Goal: Task Accomplishment & Management: Use online tool/utility

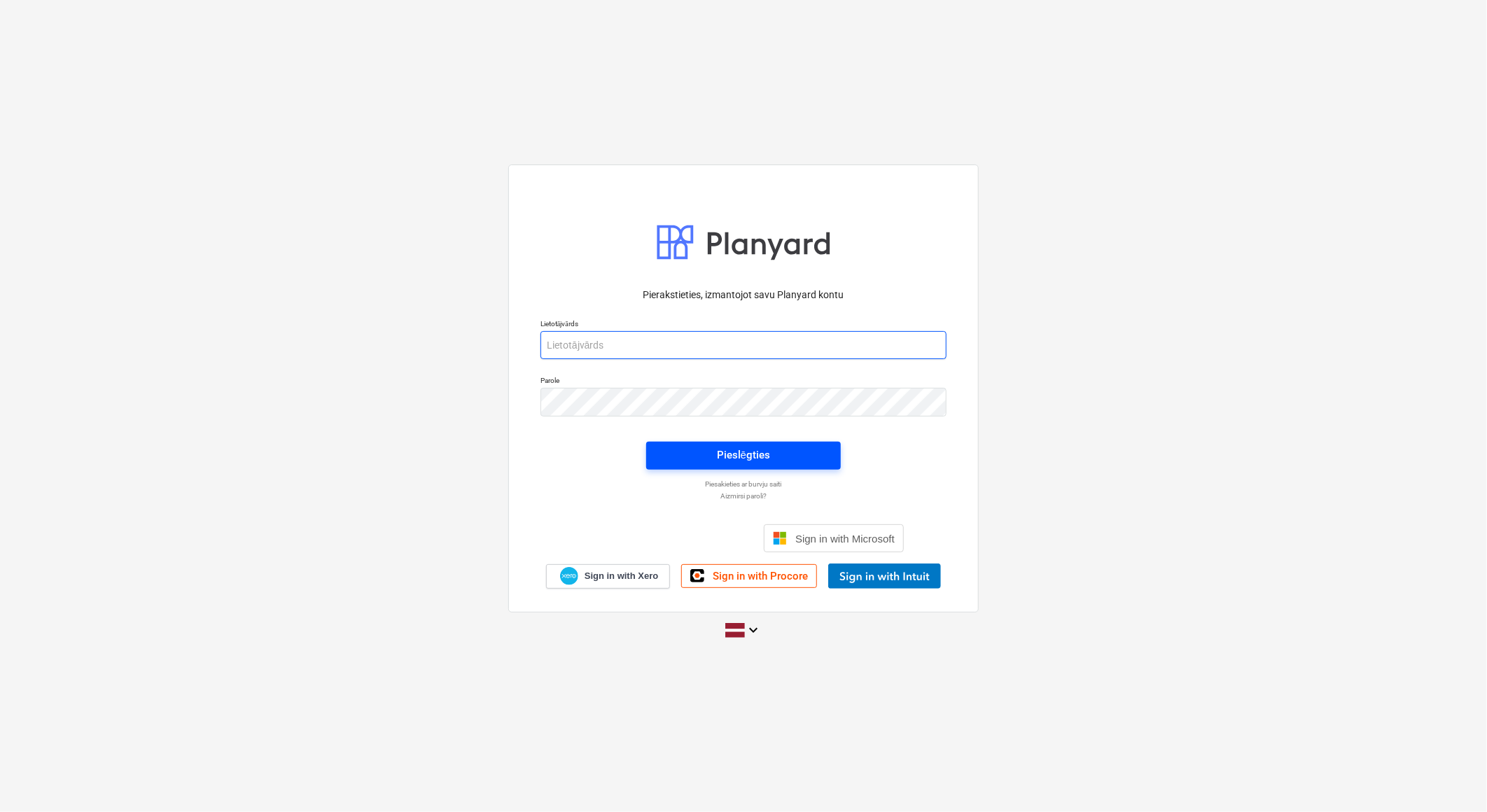
type input "[PERSON_NAME][EMAIL_ADDRESS][DOMAIN_NAME]"
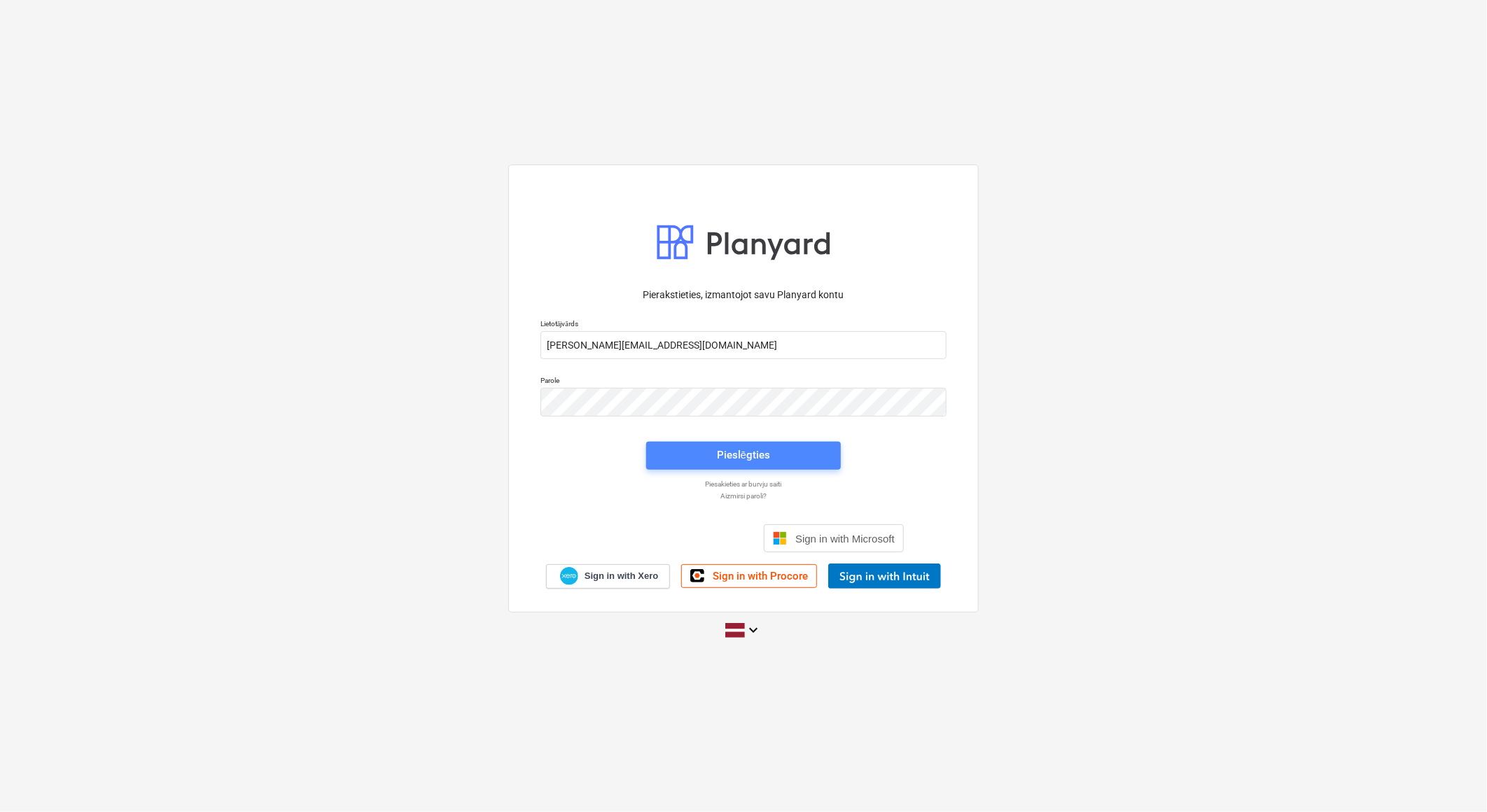
click at [785, 451] on span "Pieslēgties" at bounding box center [743, 454] width 161 height 18
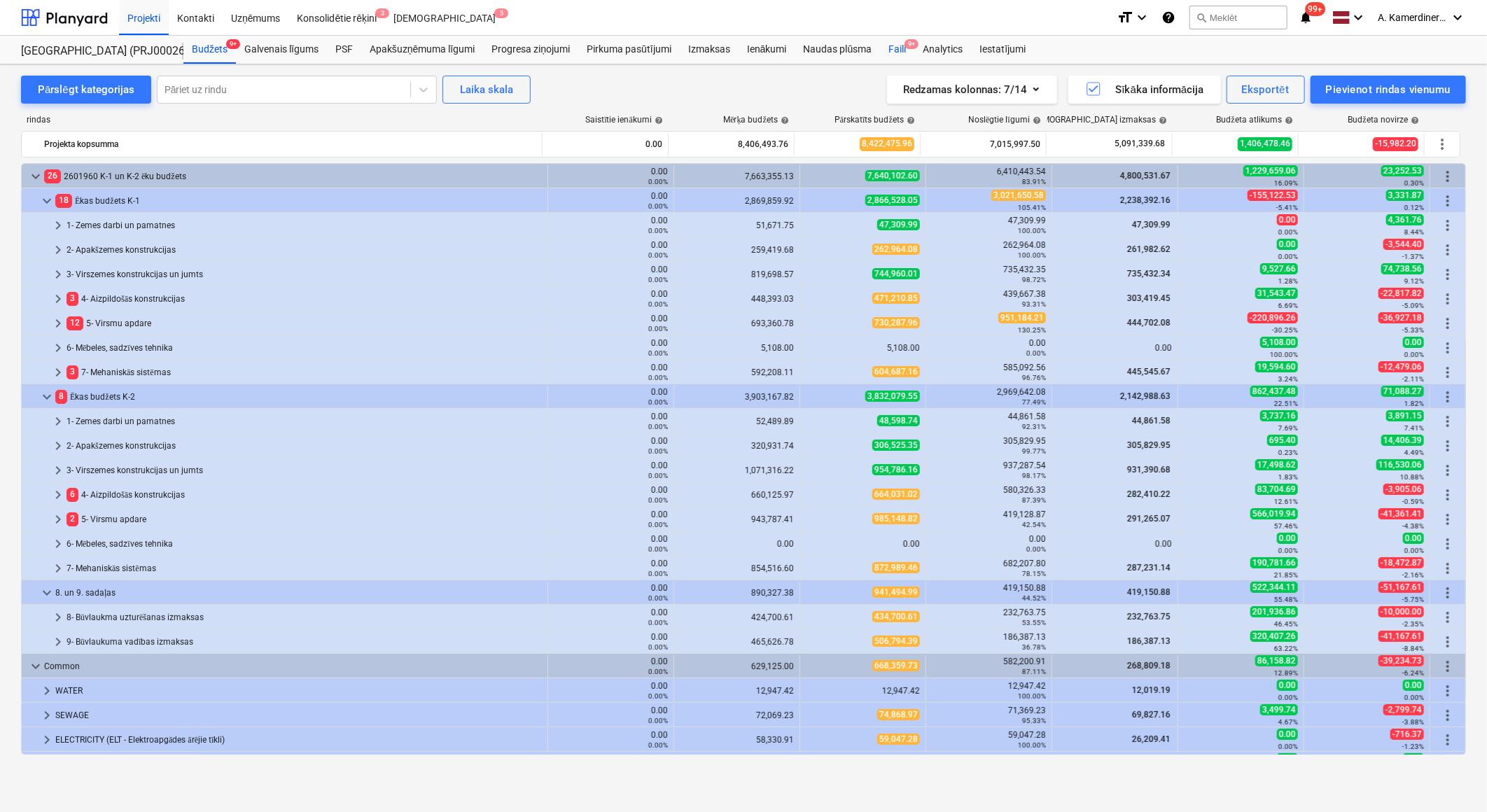
click at [903, 44] on div "Faili 9+" at bounding box center [897, 50] width 34 height 28
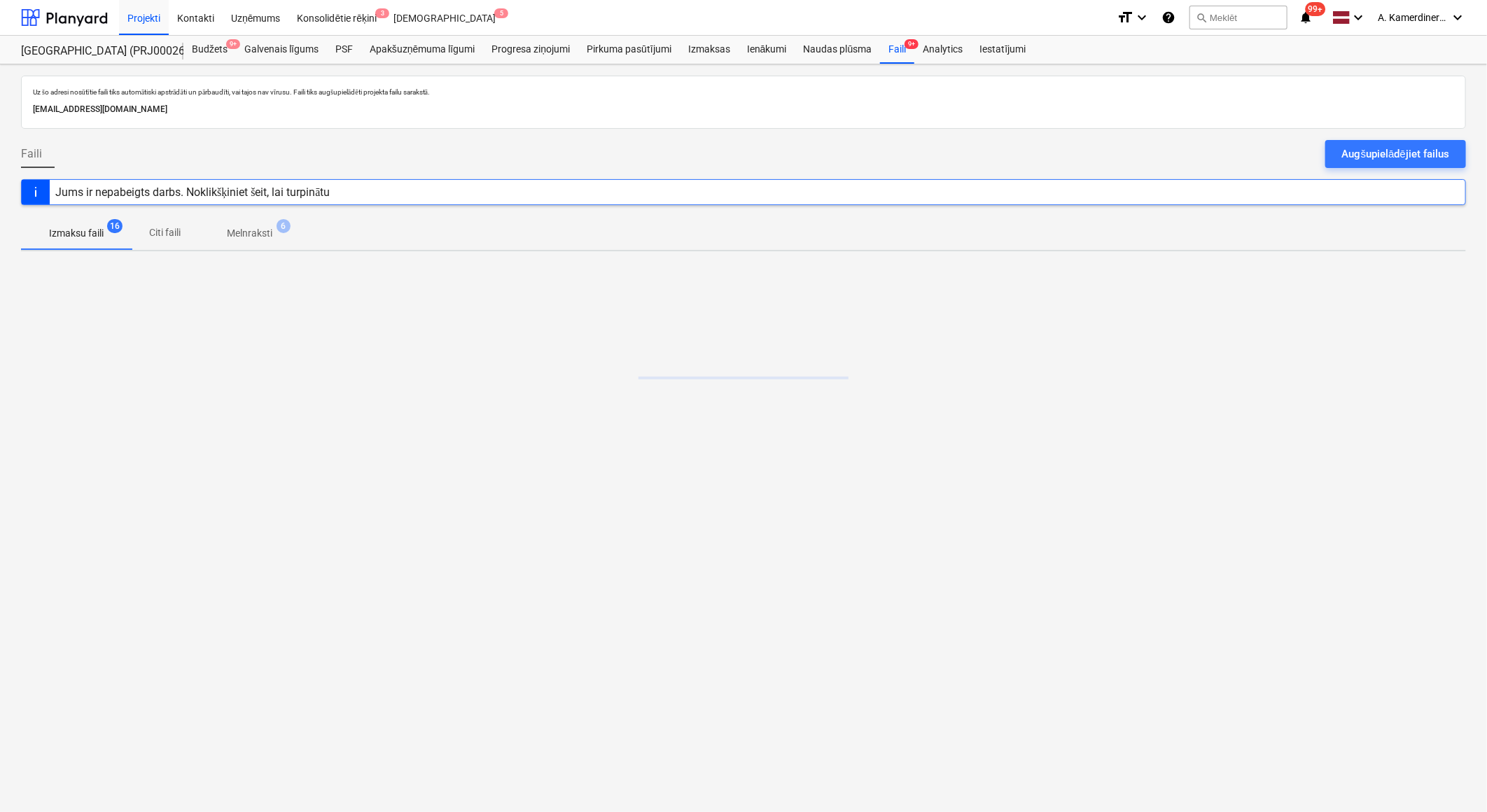
click at [247, 236] on p "Melnraksti" at bounding box center [250, 233] width 45 height 15
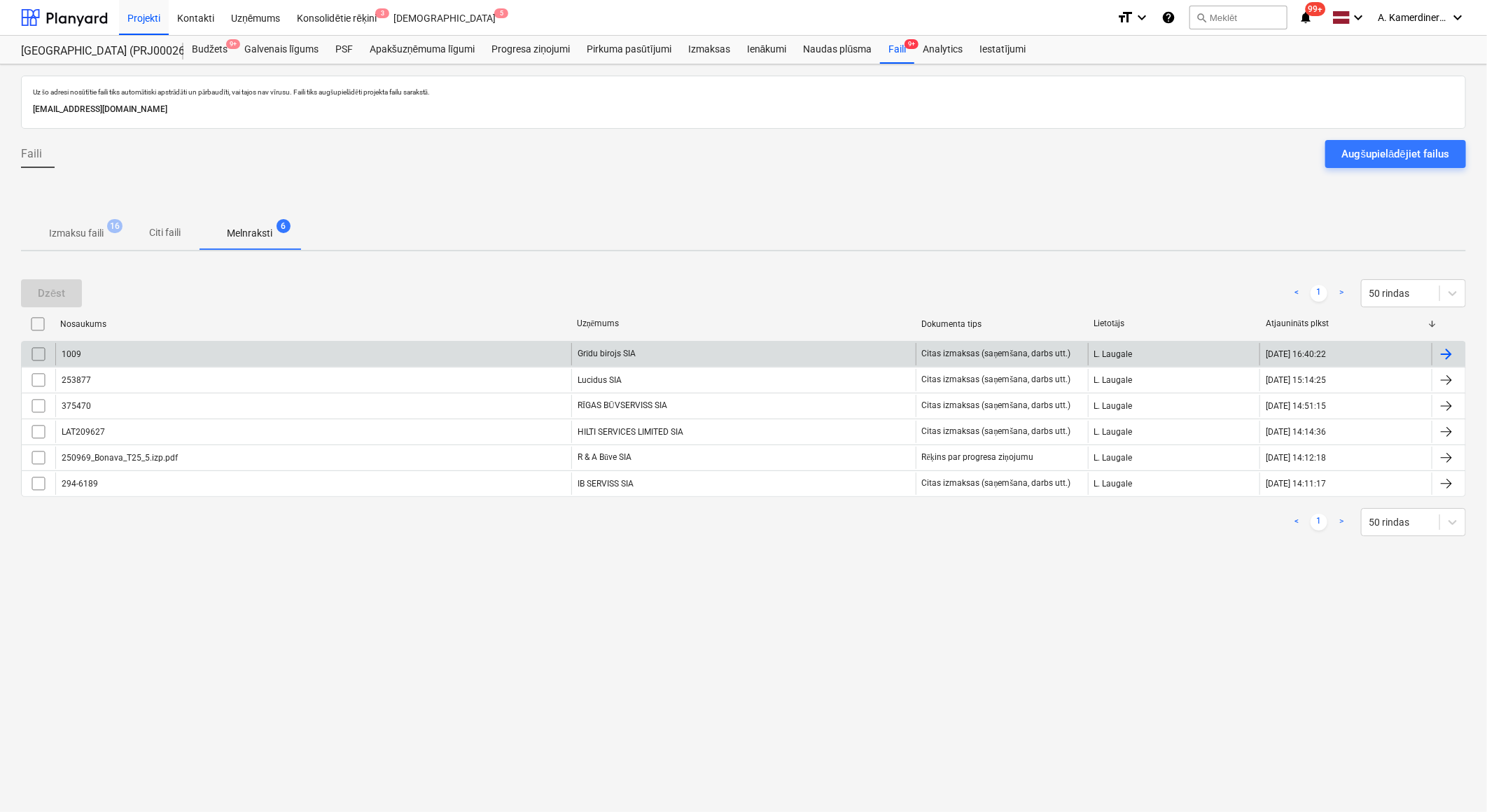
click at [609, 355] on div "Grīdu birojs SIA" at bounding box center [743, 354] width 345 height 23
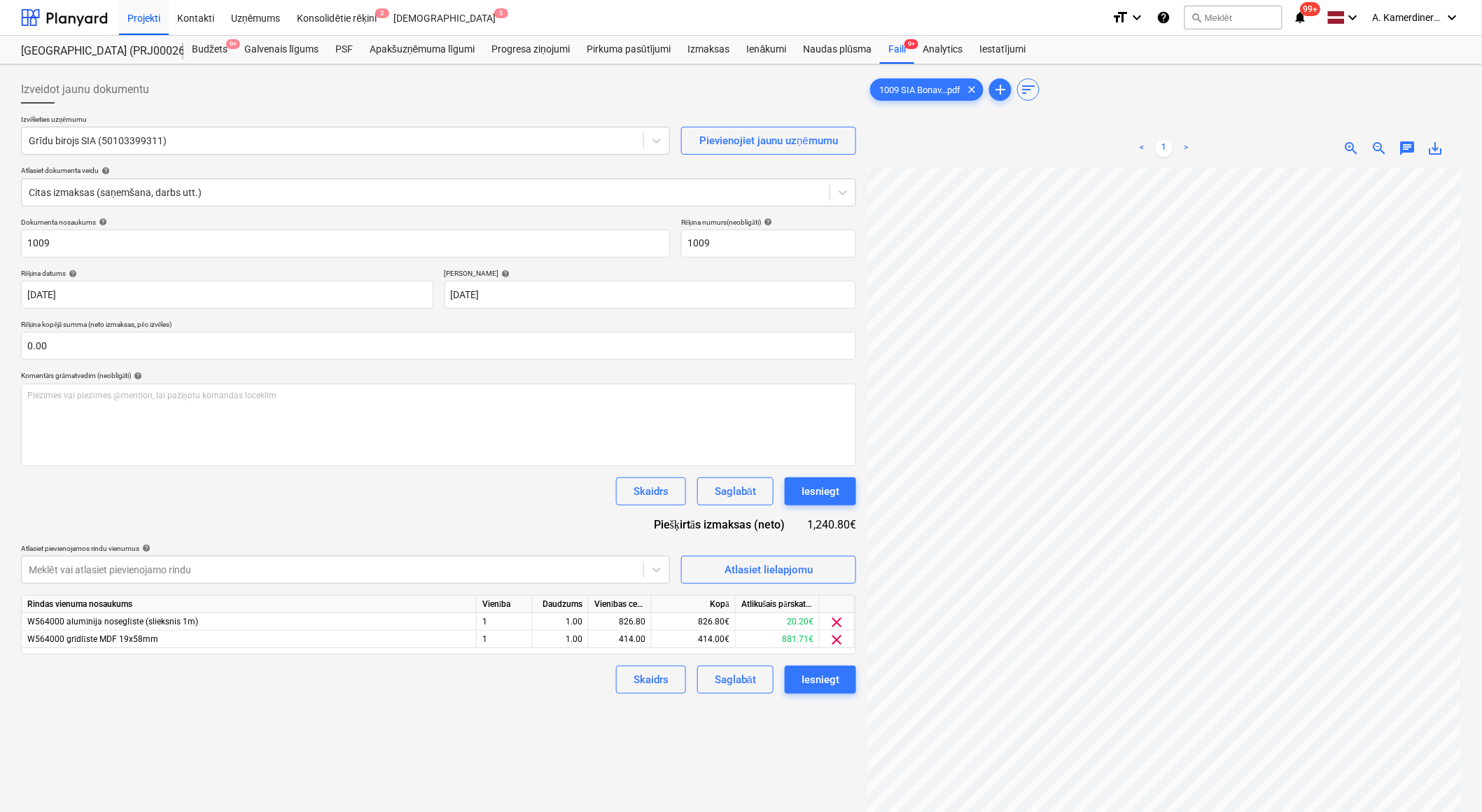
scroll to position [121, 24]
click at [823, 682] on div "Iesniegt" at bounding box center [820, 679] width 38 height 18
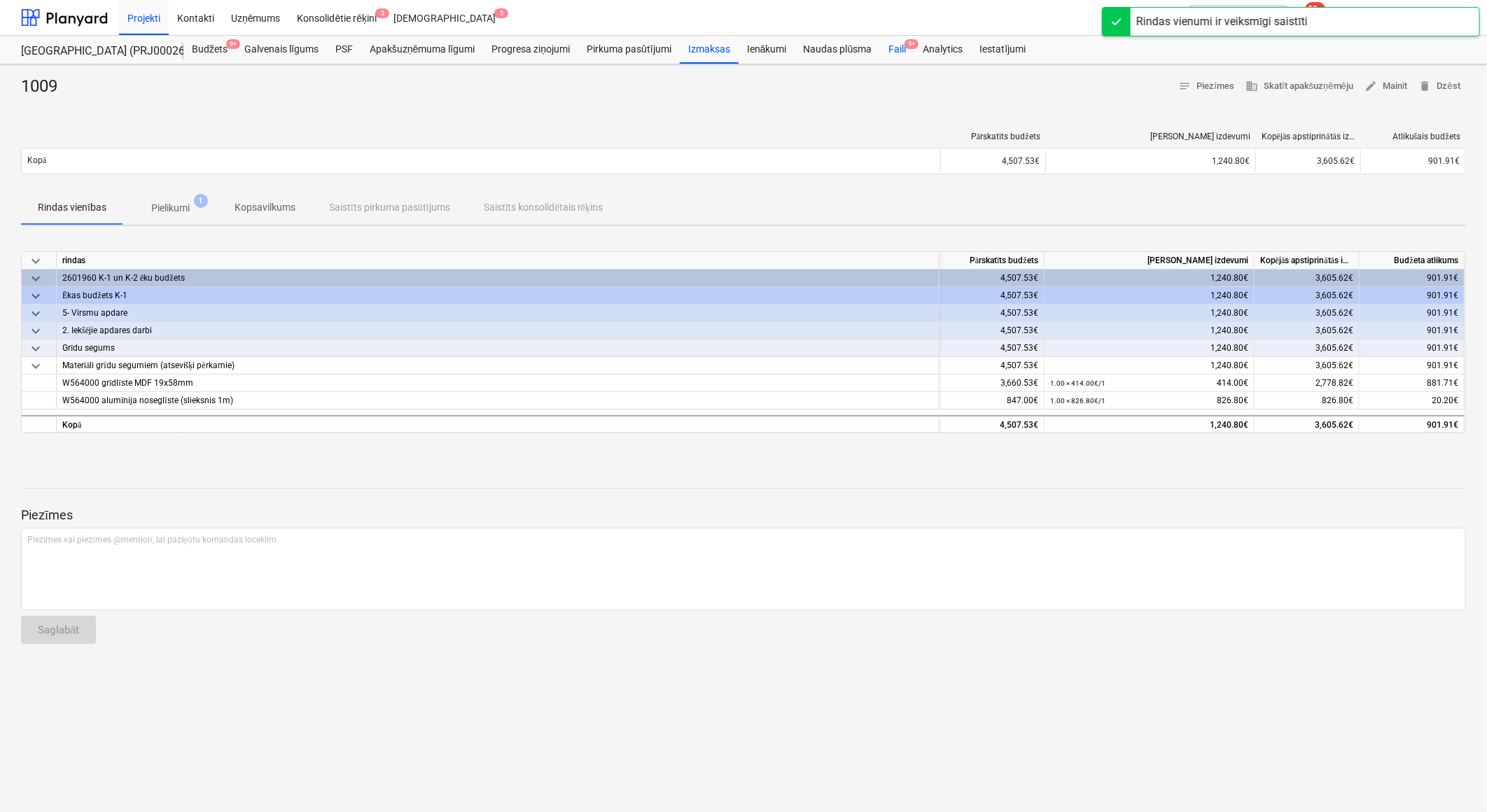
click at [900, 47] on div "Faili 9+" at bounding box center [897, 50] width 34 height 28
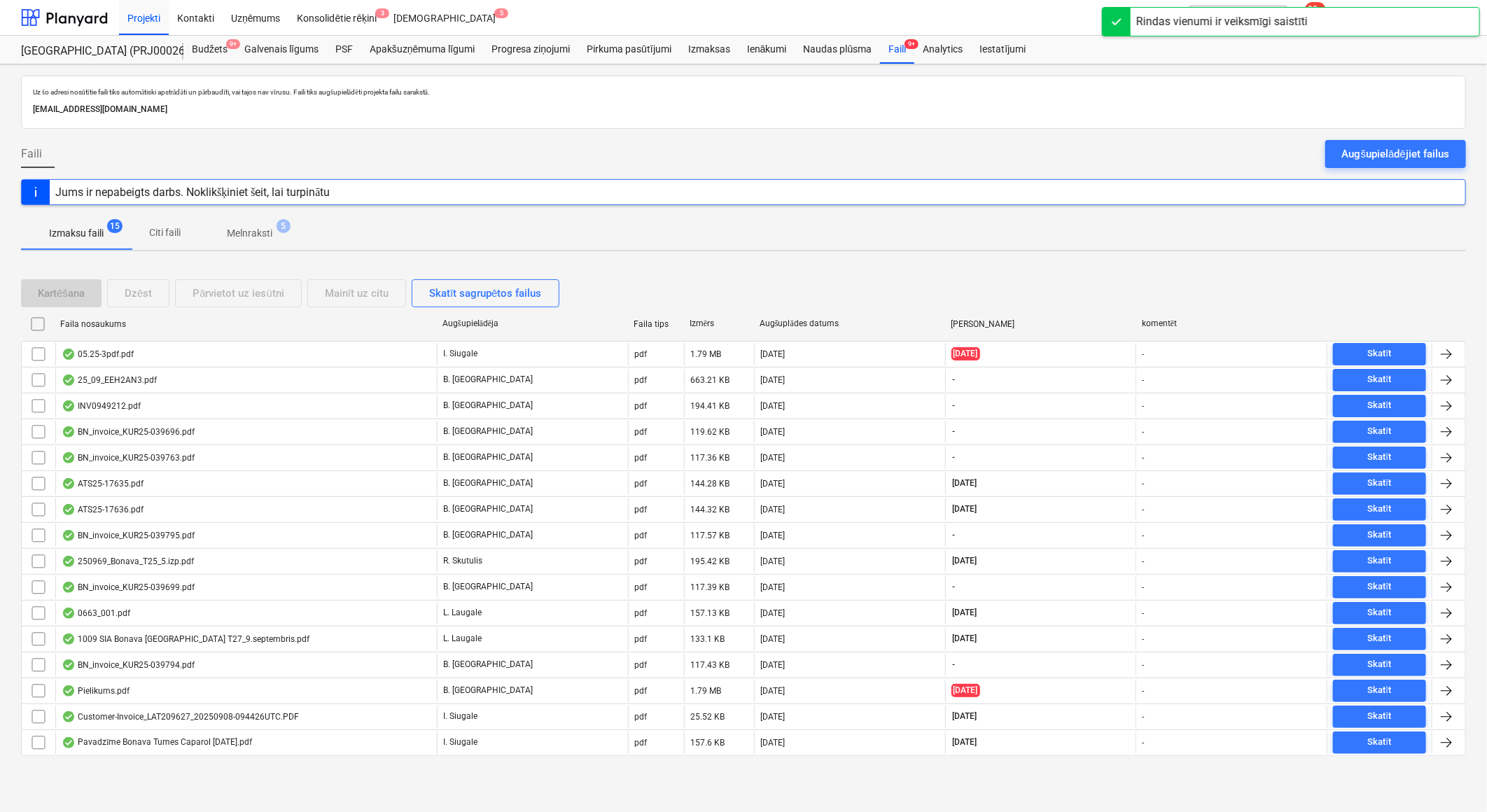
click at [243, 235] on p "Melnraksti" at bounding box center [250, 233] width 45 height 15
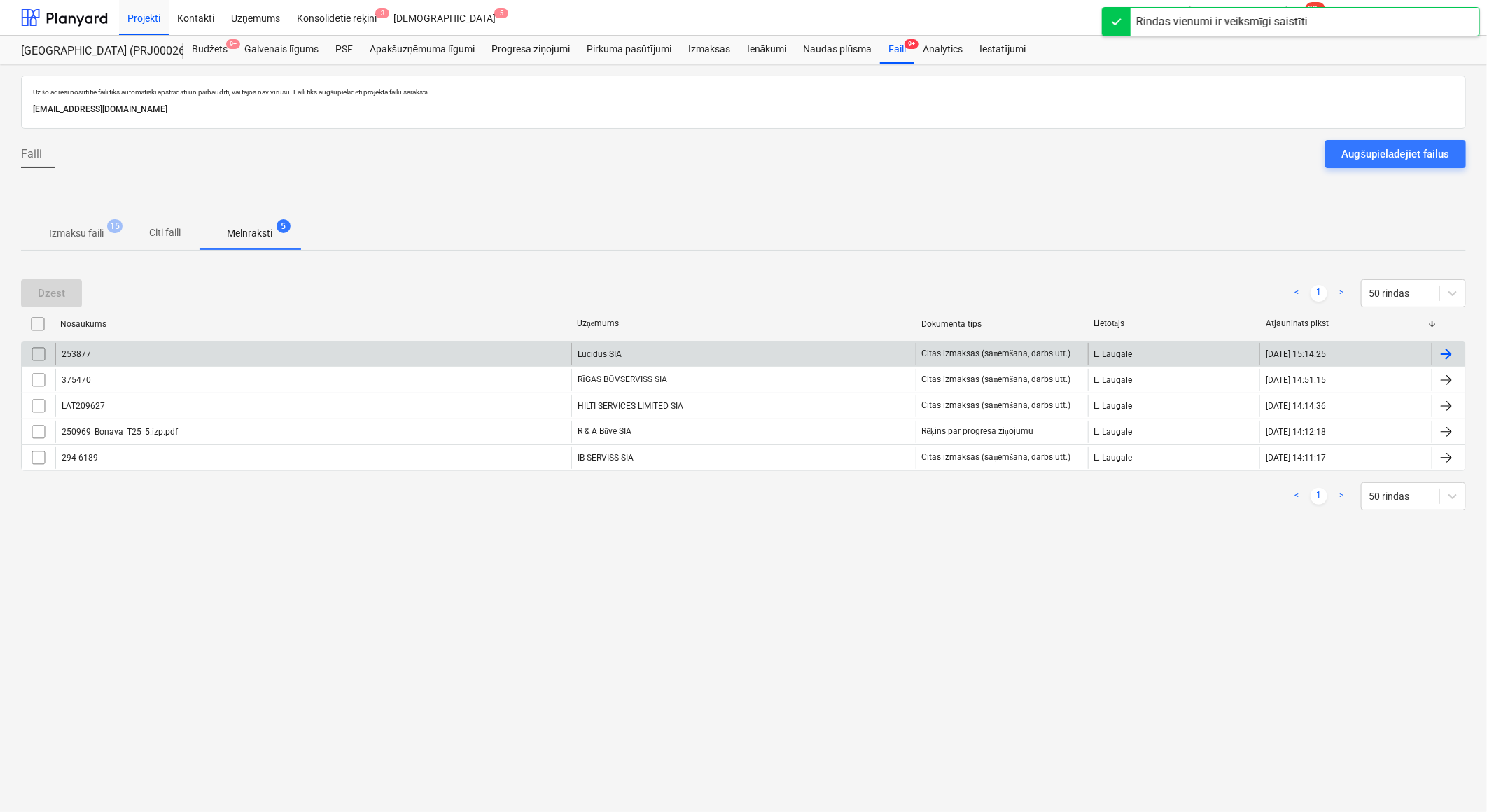
click at [679, 350] on div "Lucidus SIA" at bounding box center [743, 354] width 345 height 23
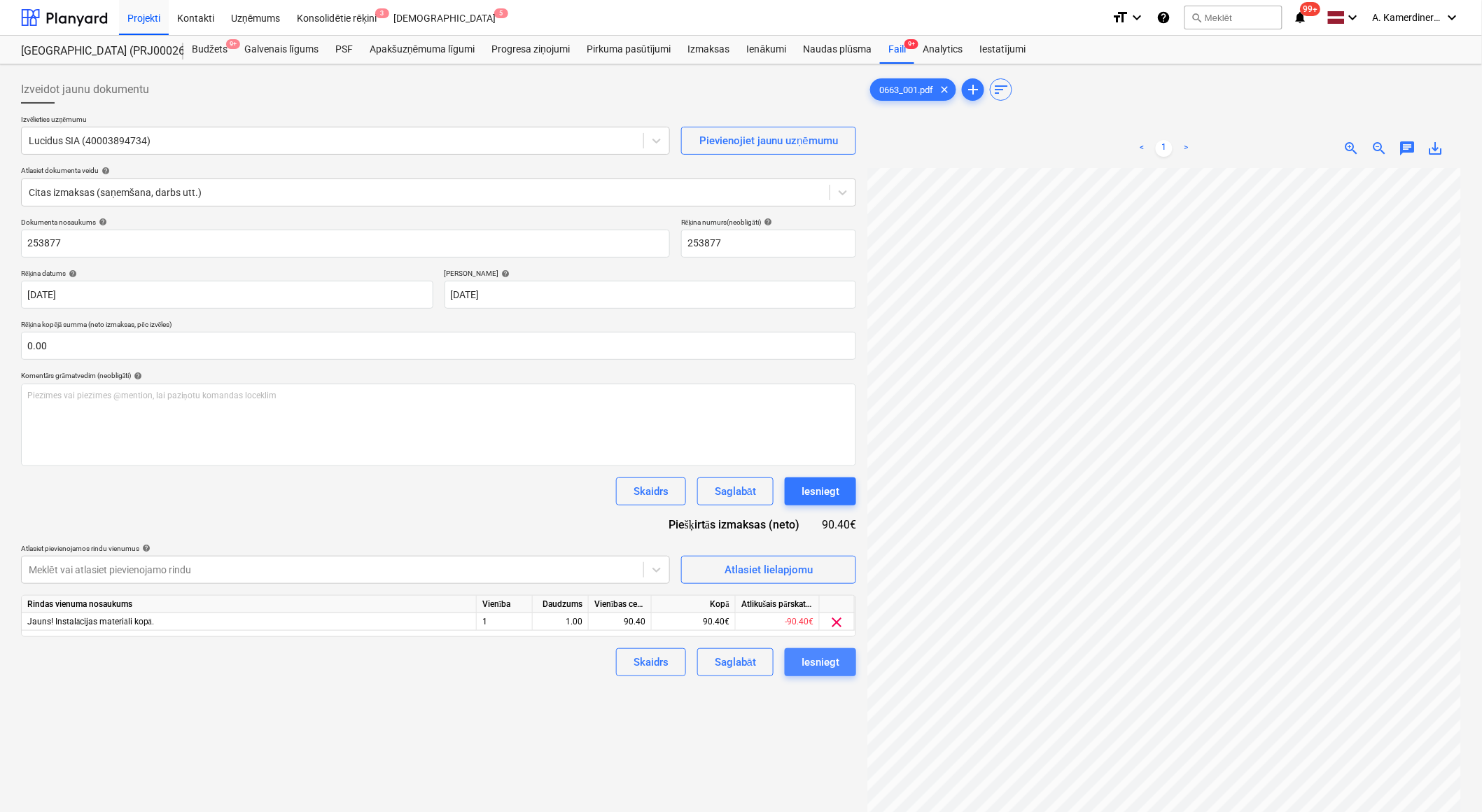
click at [835, 666] on div "Iesniegt" at bounding box center [820, 662] width 38 height 18
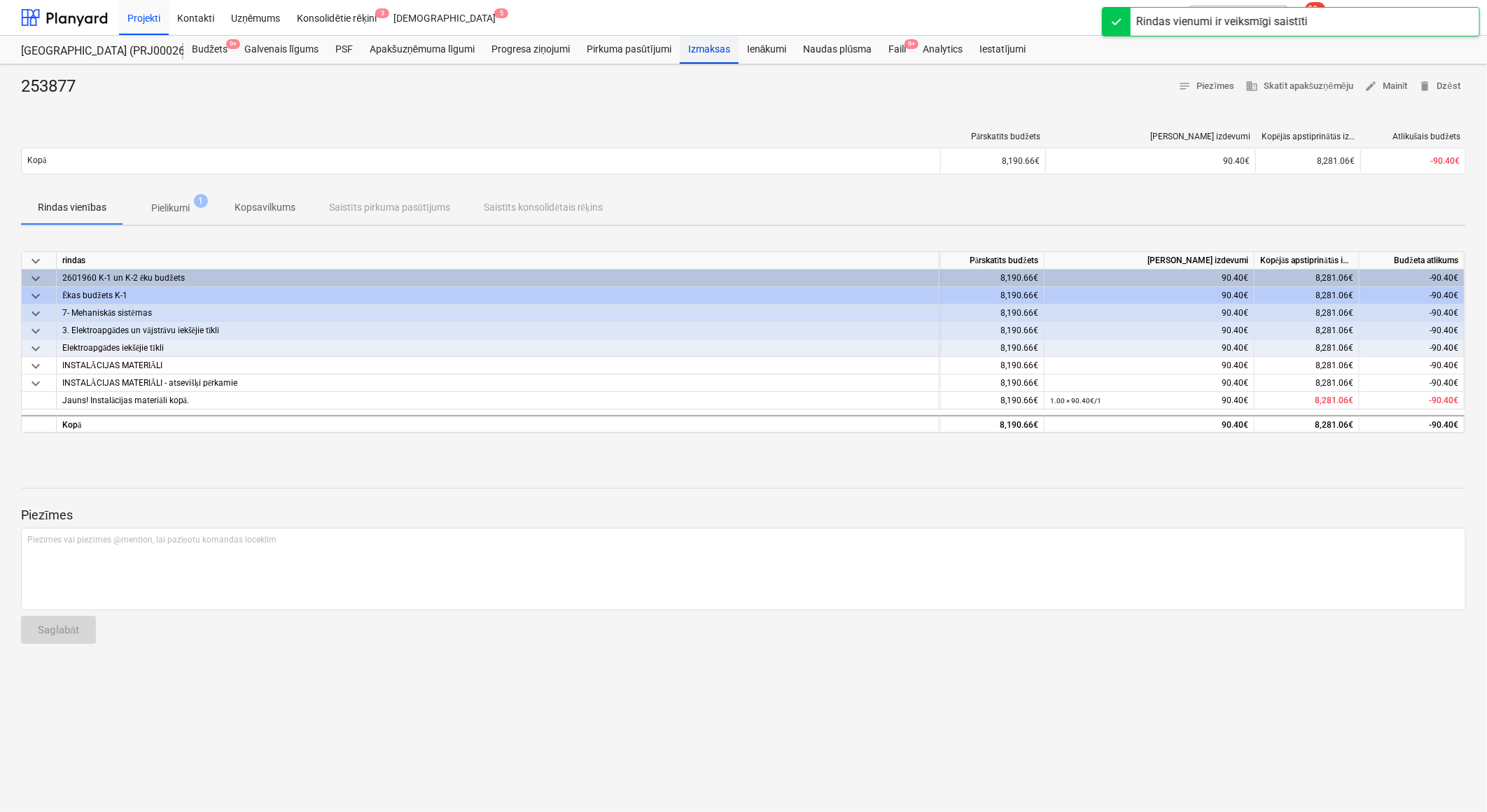
click at [695, 49] on div "Izmaksas" at bounding box center [710, 50] width 59 height 28
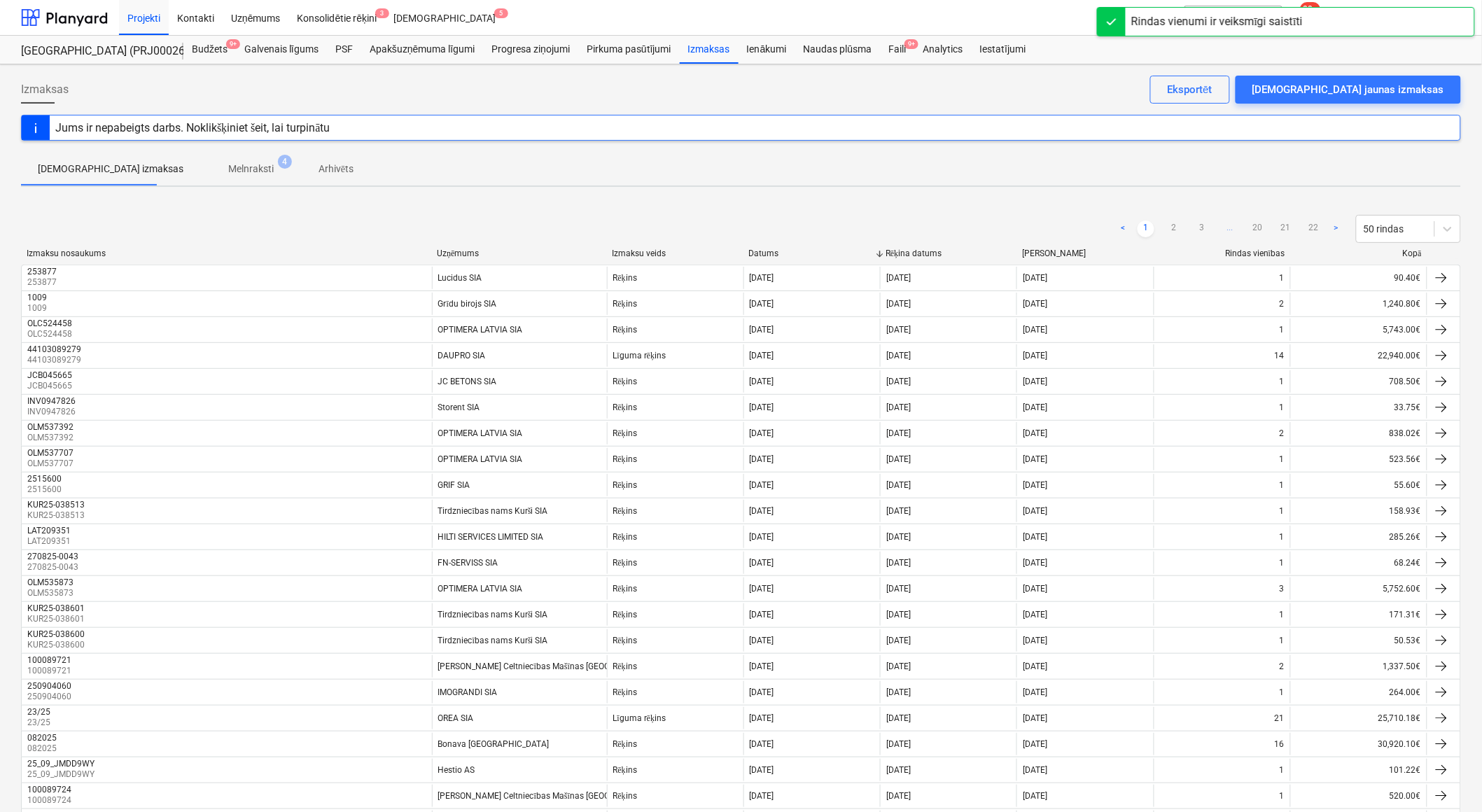
click at [228, 171] on p "Melnraksti" at bounding box center [251, 169] width 45 height 15
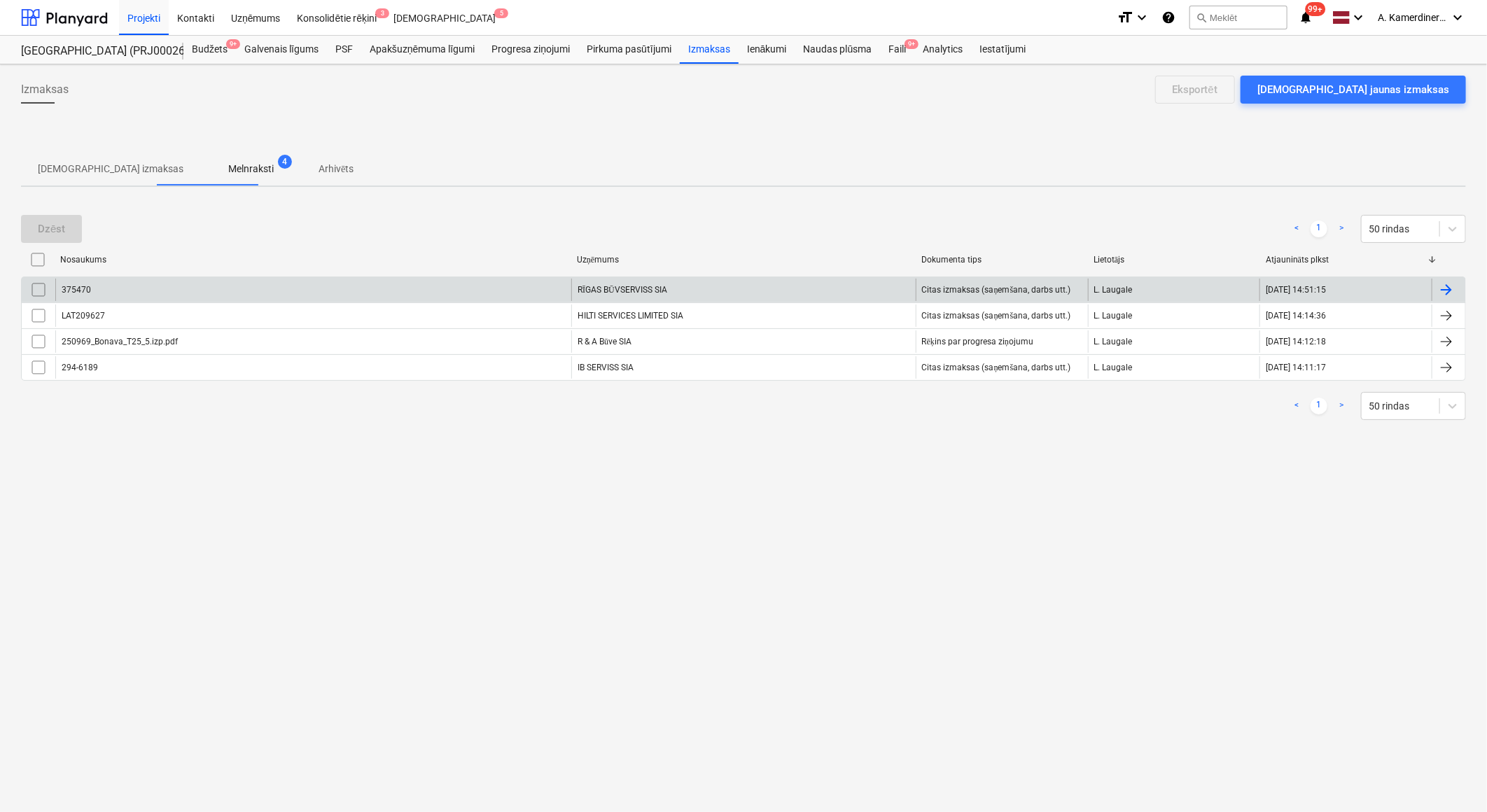
click at [661, 289] on div "RĪGAS BŪVSERVISS SIA" at bounding box center [743, 289] width 345 height 23
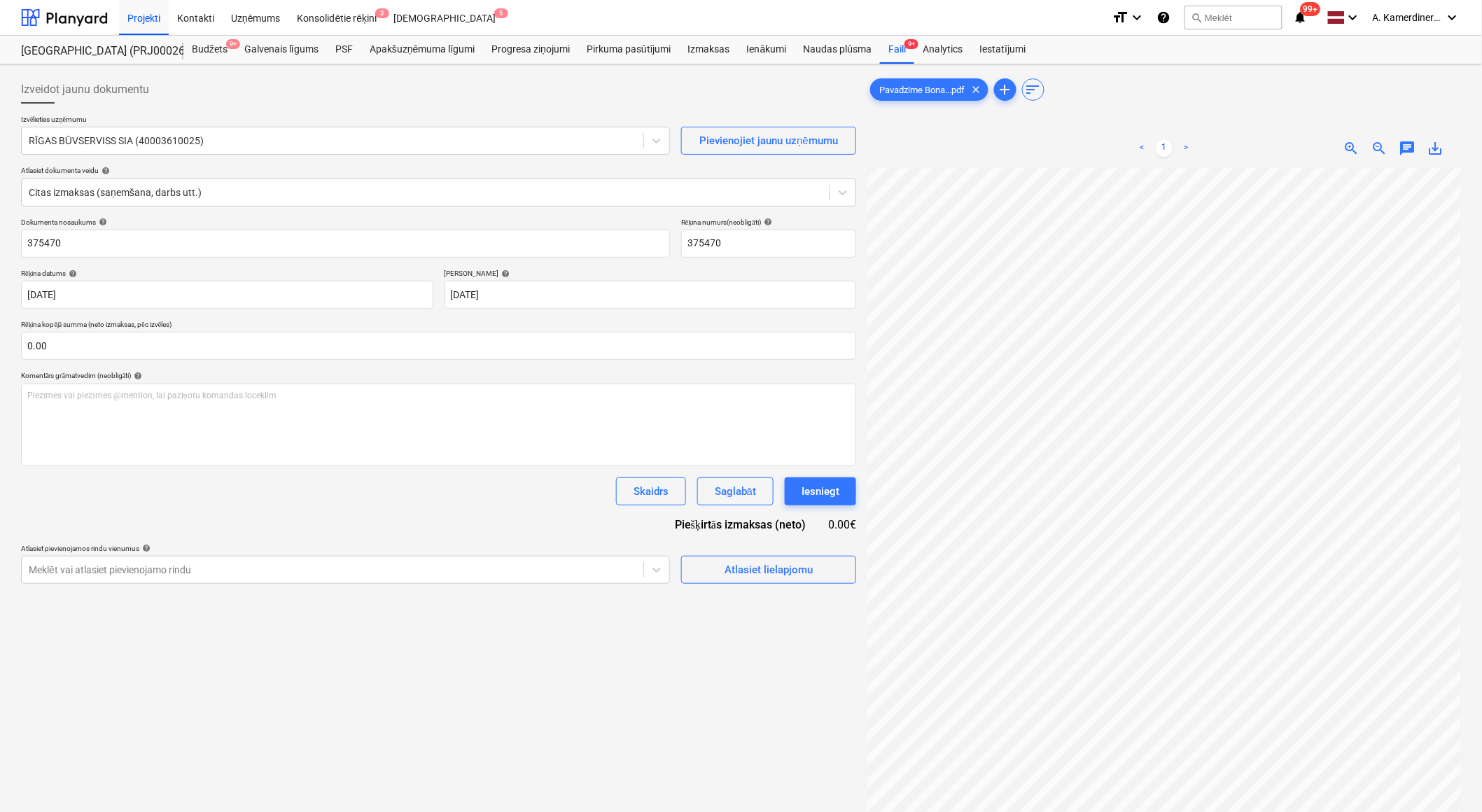
scroll to position [19, 38]
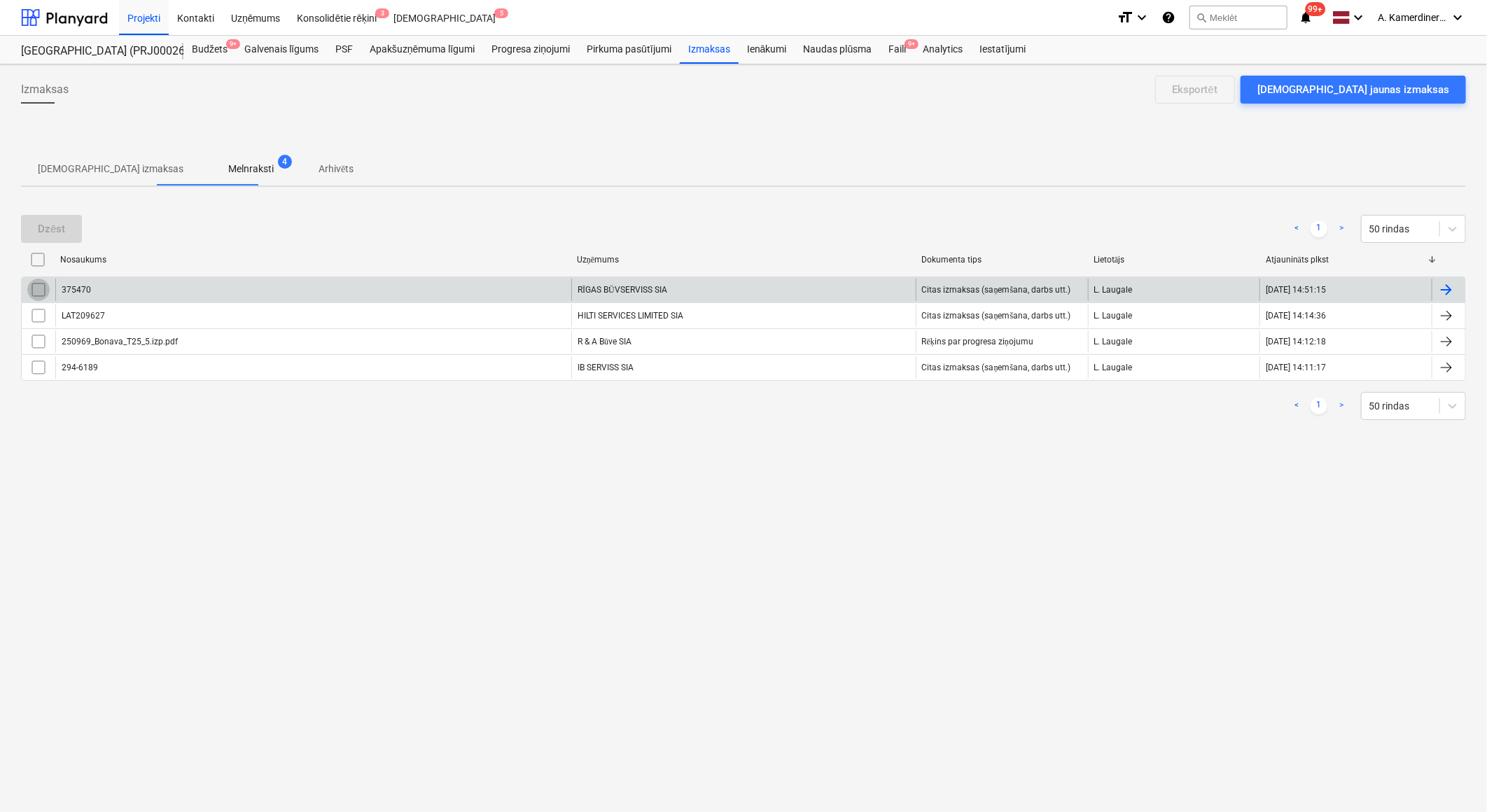
click at [44, 291] on input "checkbox" at bounding box center [38, 289] width 23 height 23
click at [59, 225] on div "Dzēst" at bounding box center [51, 229] width 27 height 18
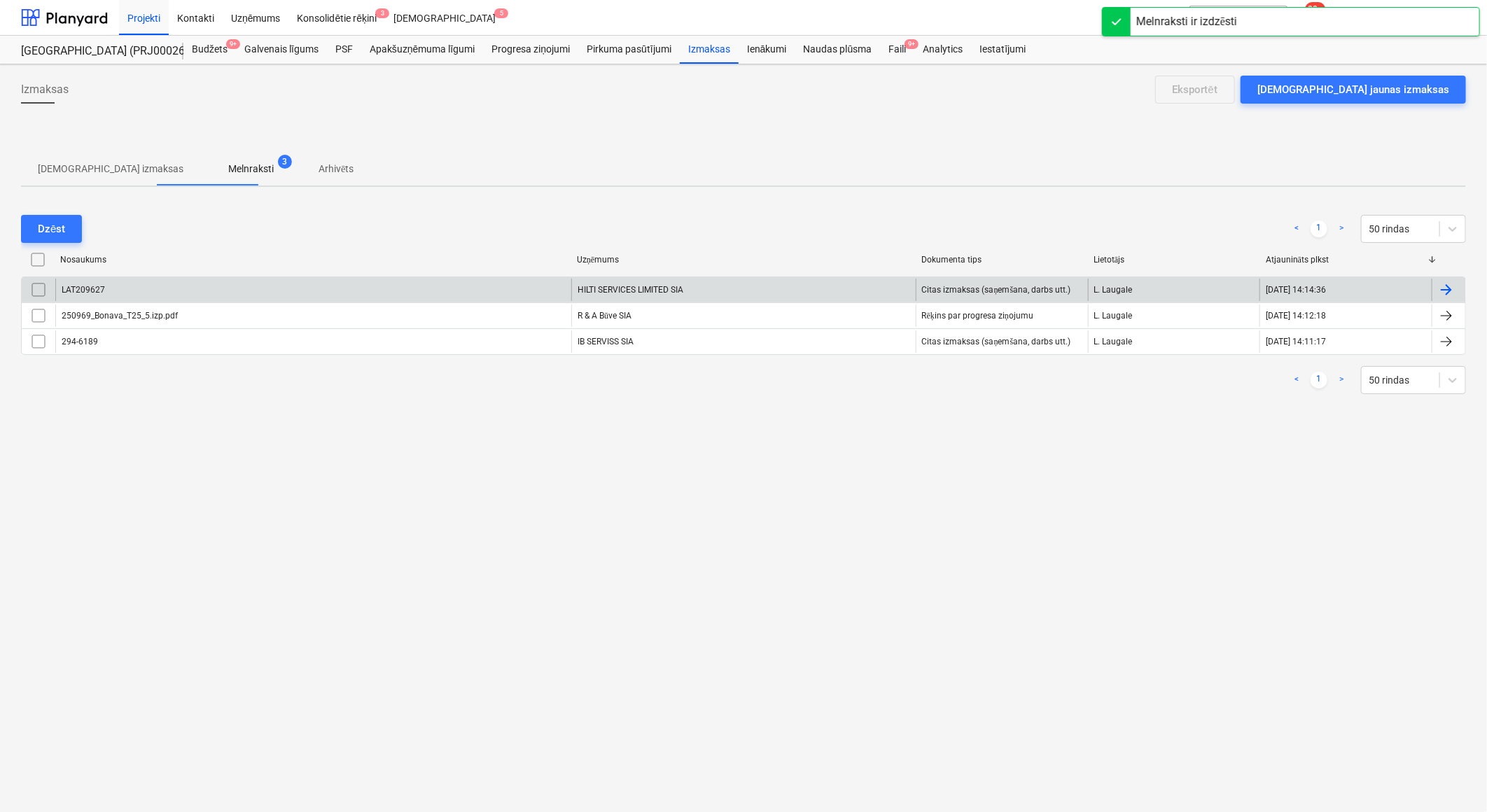
click at [647, 292] on div "HILTI SERVICES LIMITED SIA" at bounding box center [743, 289] width 345 height 23
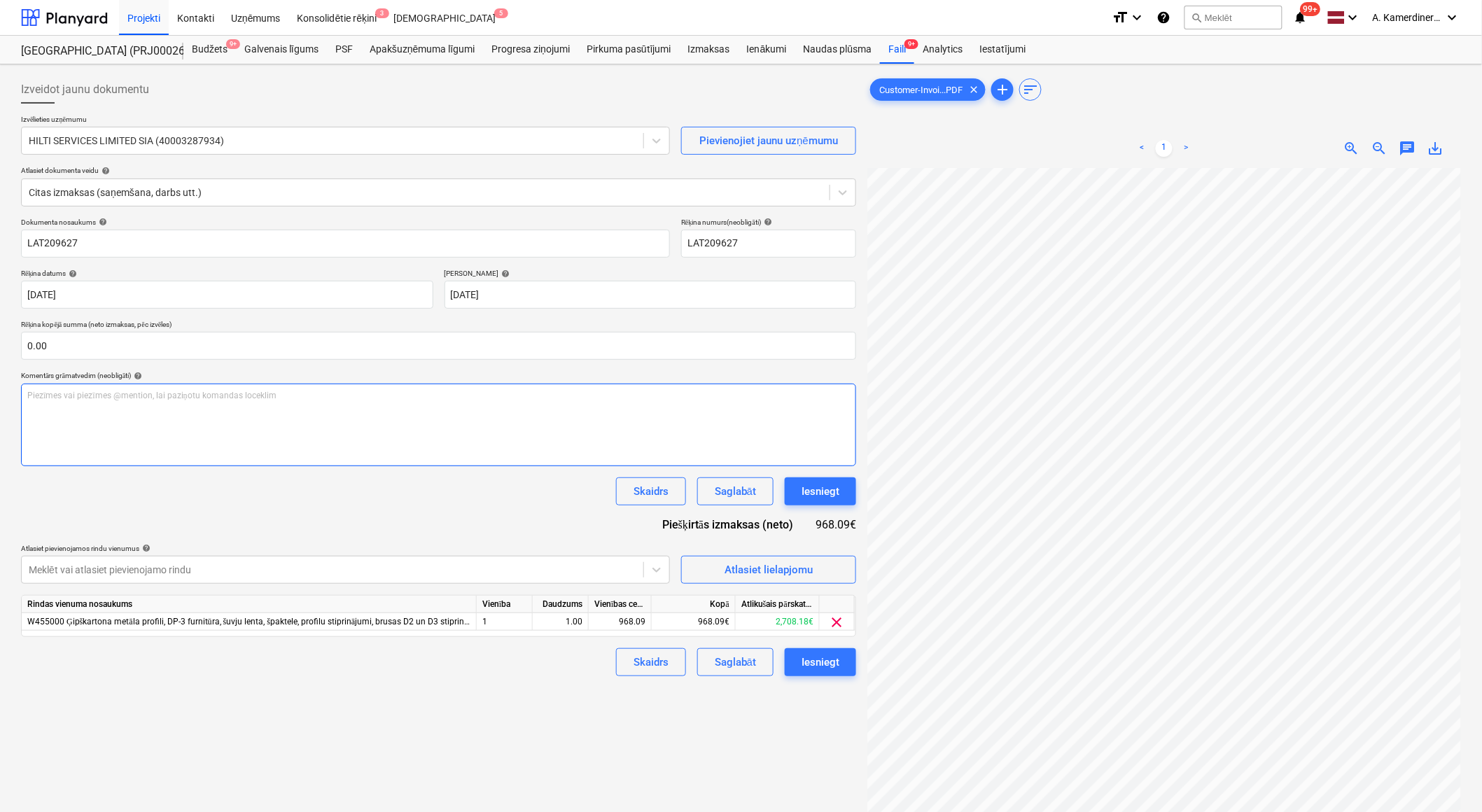
scroll to position [121, 38]
click at [829, 487] on div "Iesniegt" at bounding box center [820, 491] width 38 height 18
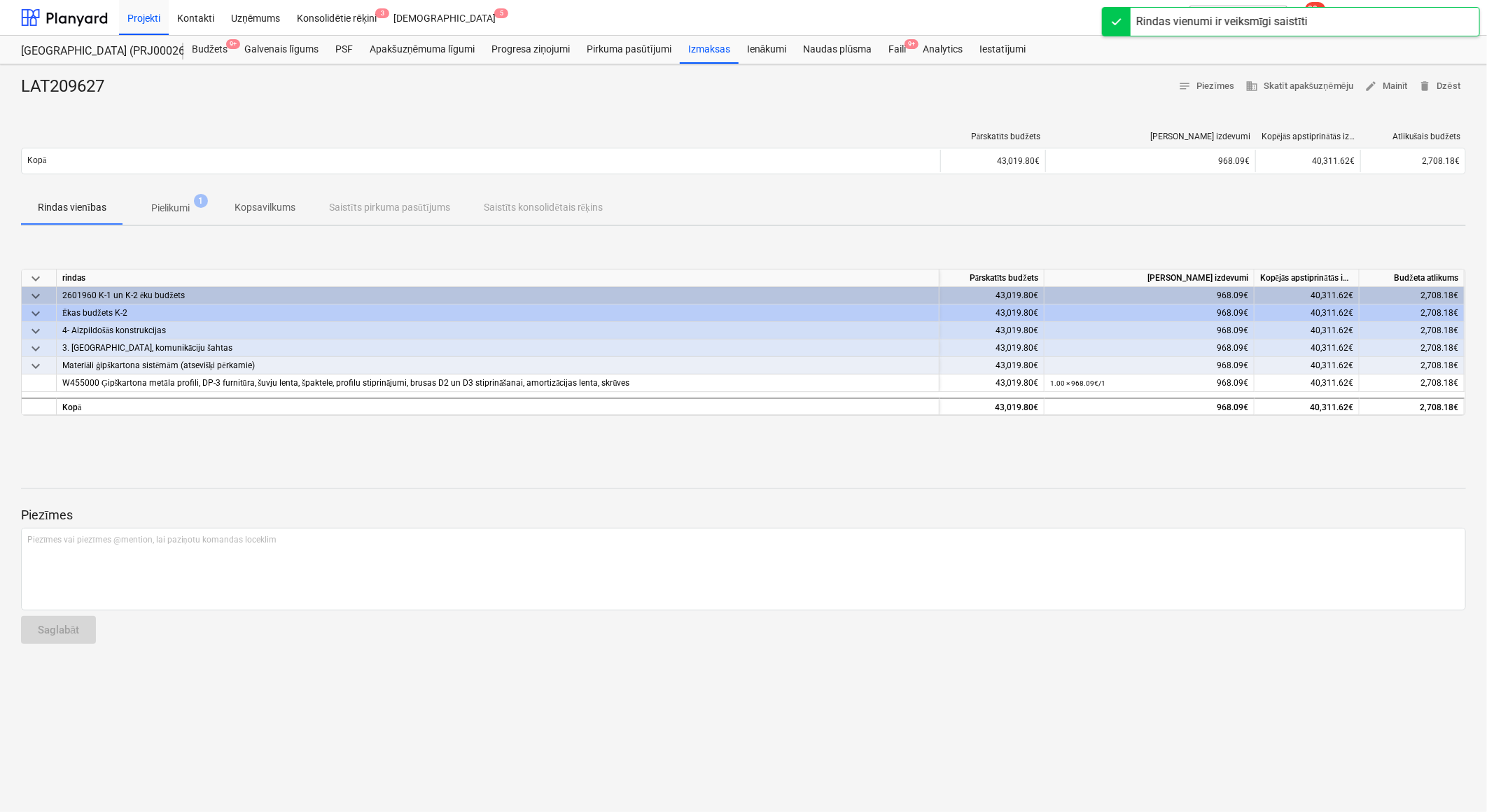
drag, startPoint x: 900, startPoint y: 52, endPoint x: 860, endPoint y: 64, distance: 41.8
click at [900, 52] on div "Faili 9+" at bounding box center [897, 50] width 34 height 28
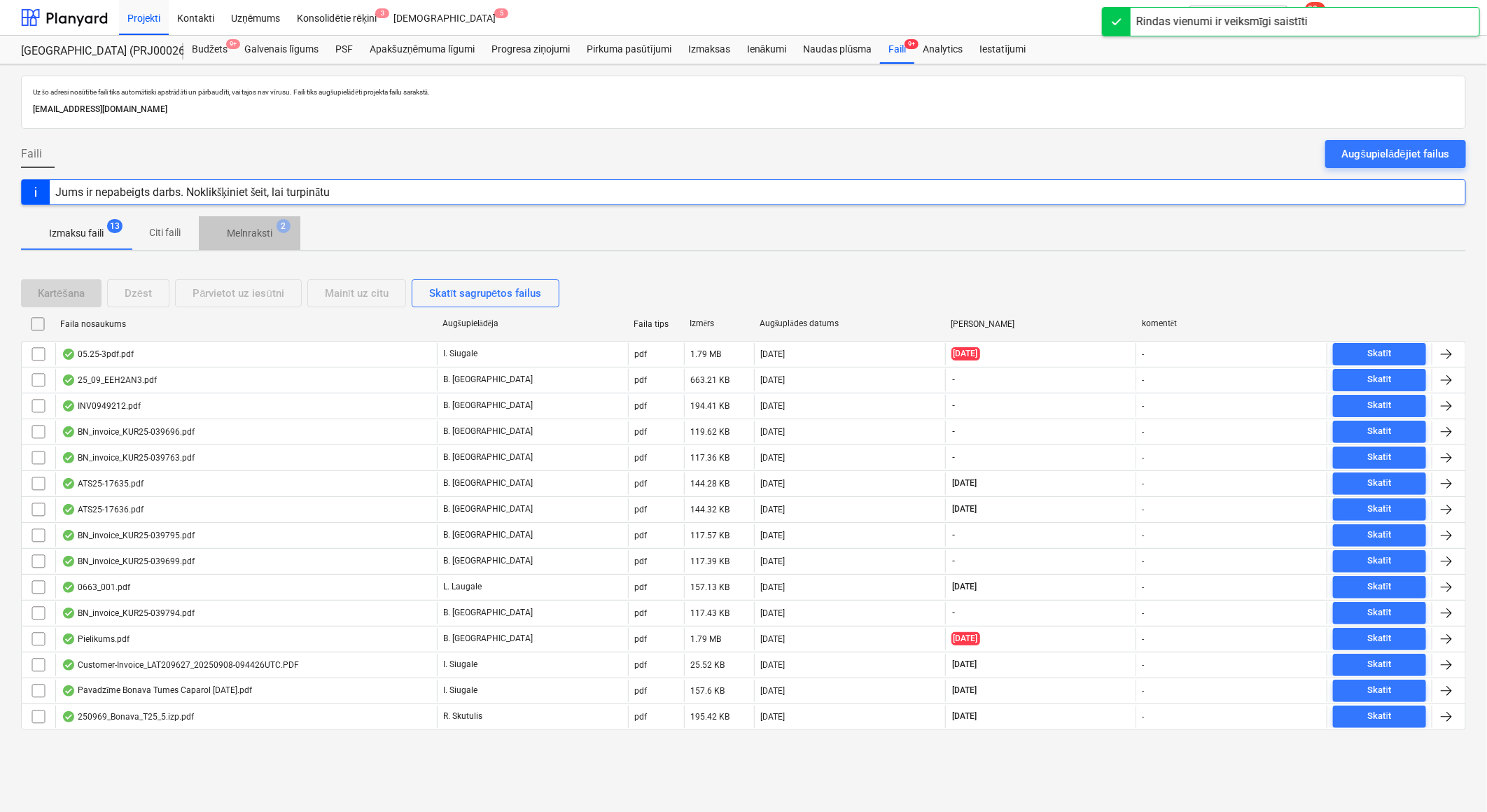
click at [253, 235] on p "Melnraksti" at bounding box center [250, 233] width 45 height 15
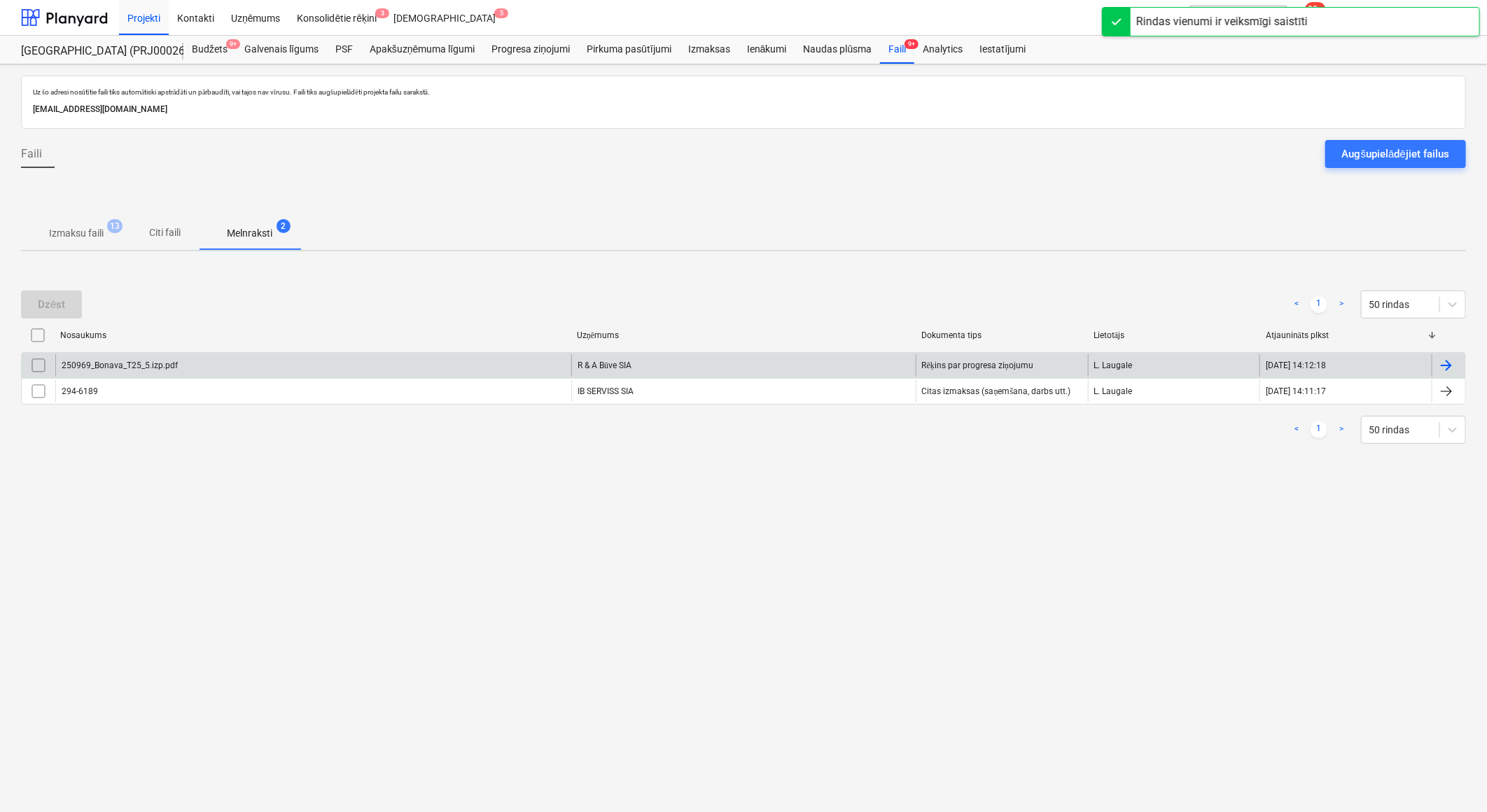
click at [605, 362] on div "R & A Būve SIA" at bounding box center [743, 365] width 345 height 23
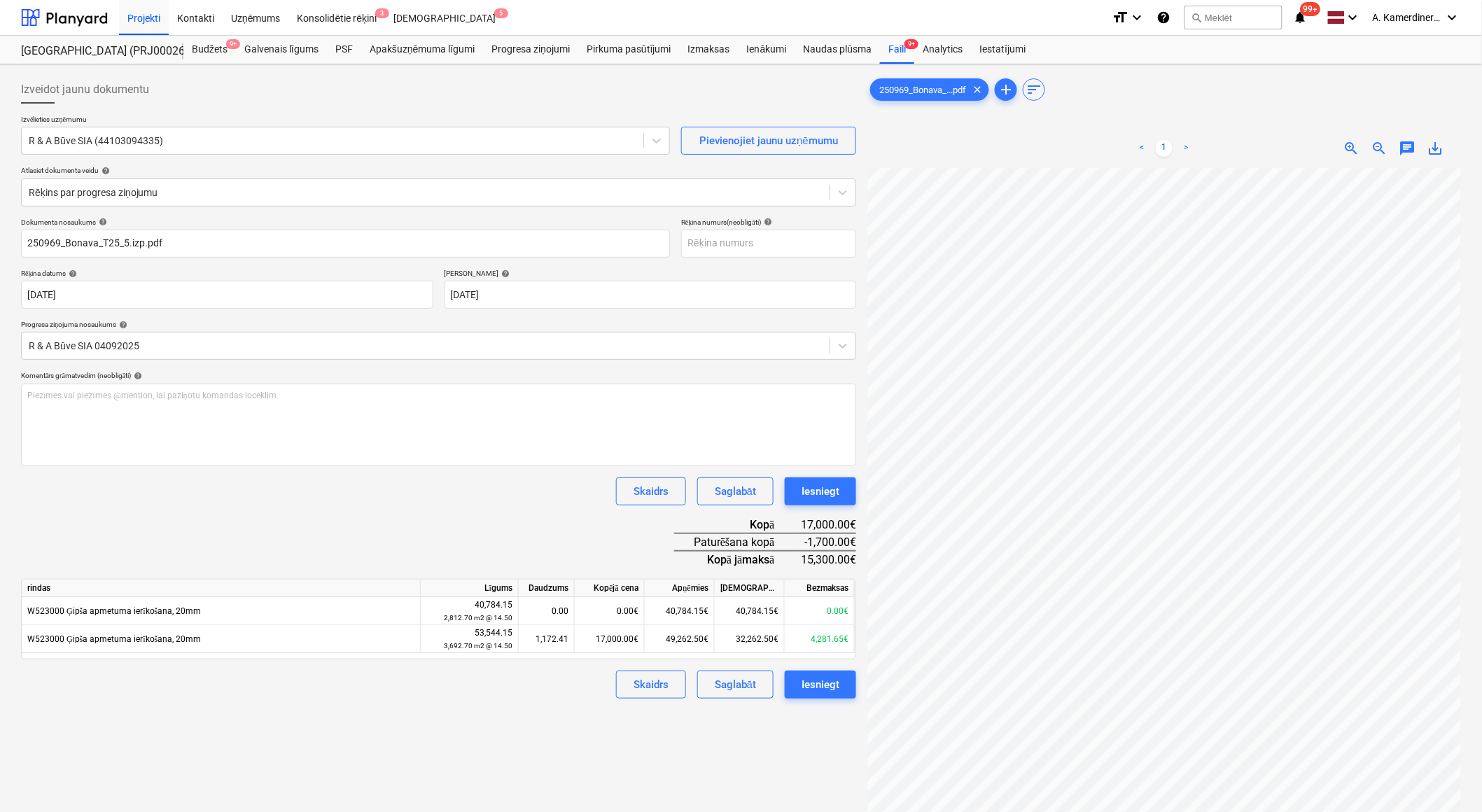
scroll to position [121, 38]
click at [821, 488] on div "Iesniegt" at bounding box center [820, 491] width 38 height 18
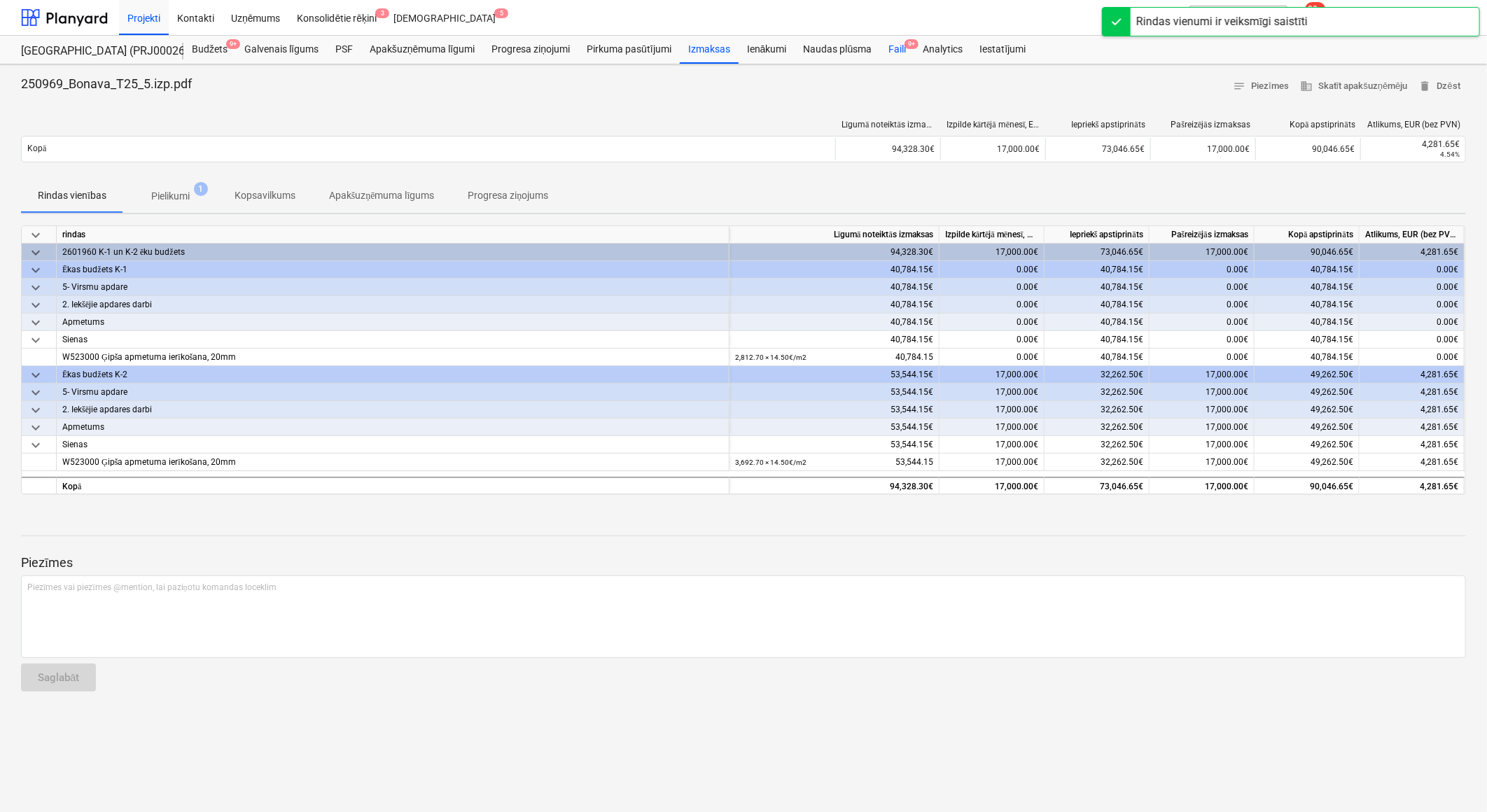
click at [890, 47] on div "Faili 9+" at bounding box center [897, 50] width 34 height 28
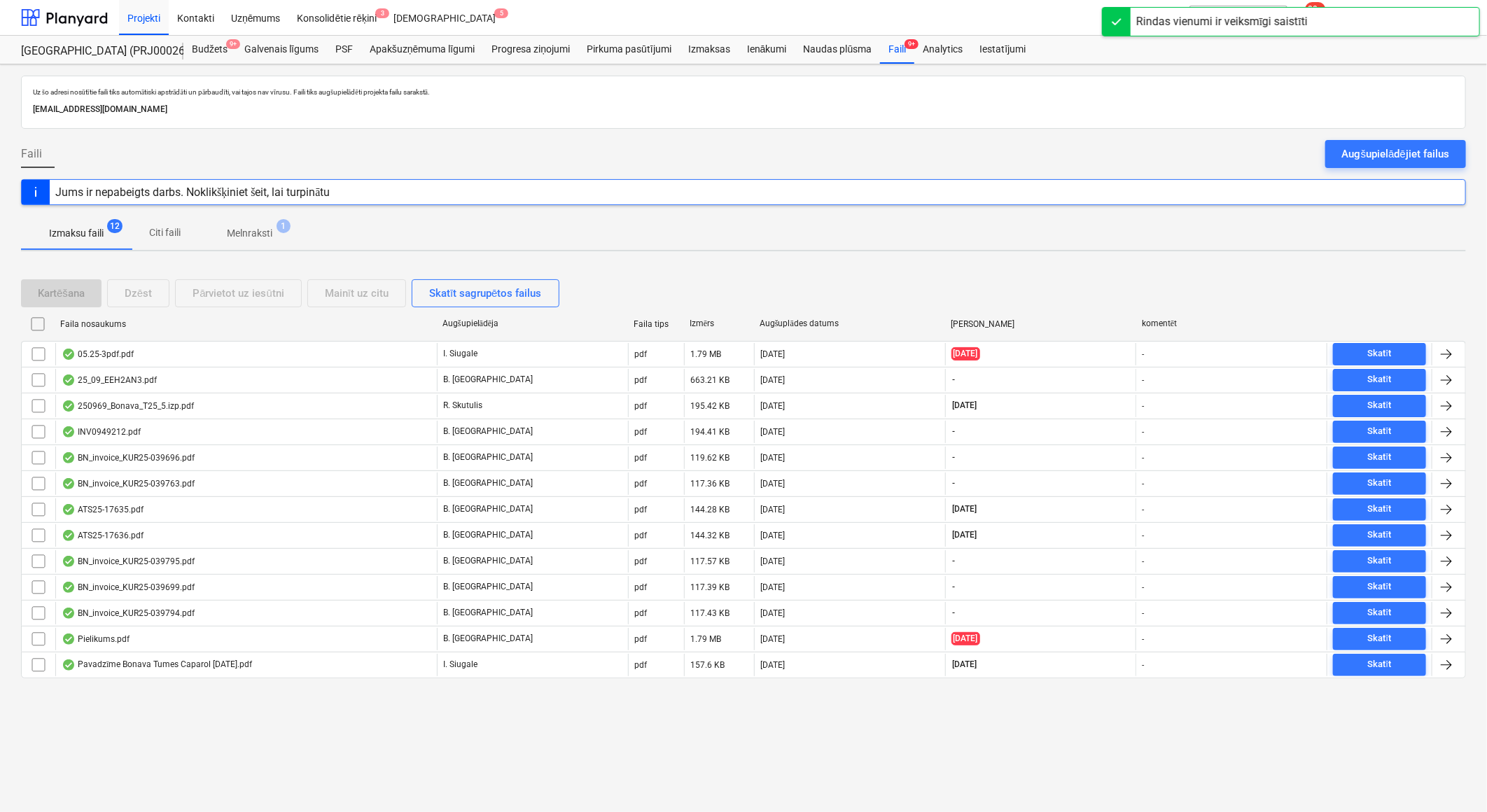
click at [255, 236] on p "Melnraksti" at bounding box center [250, 233] width 45 height 15
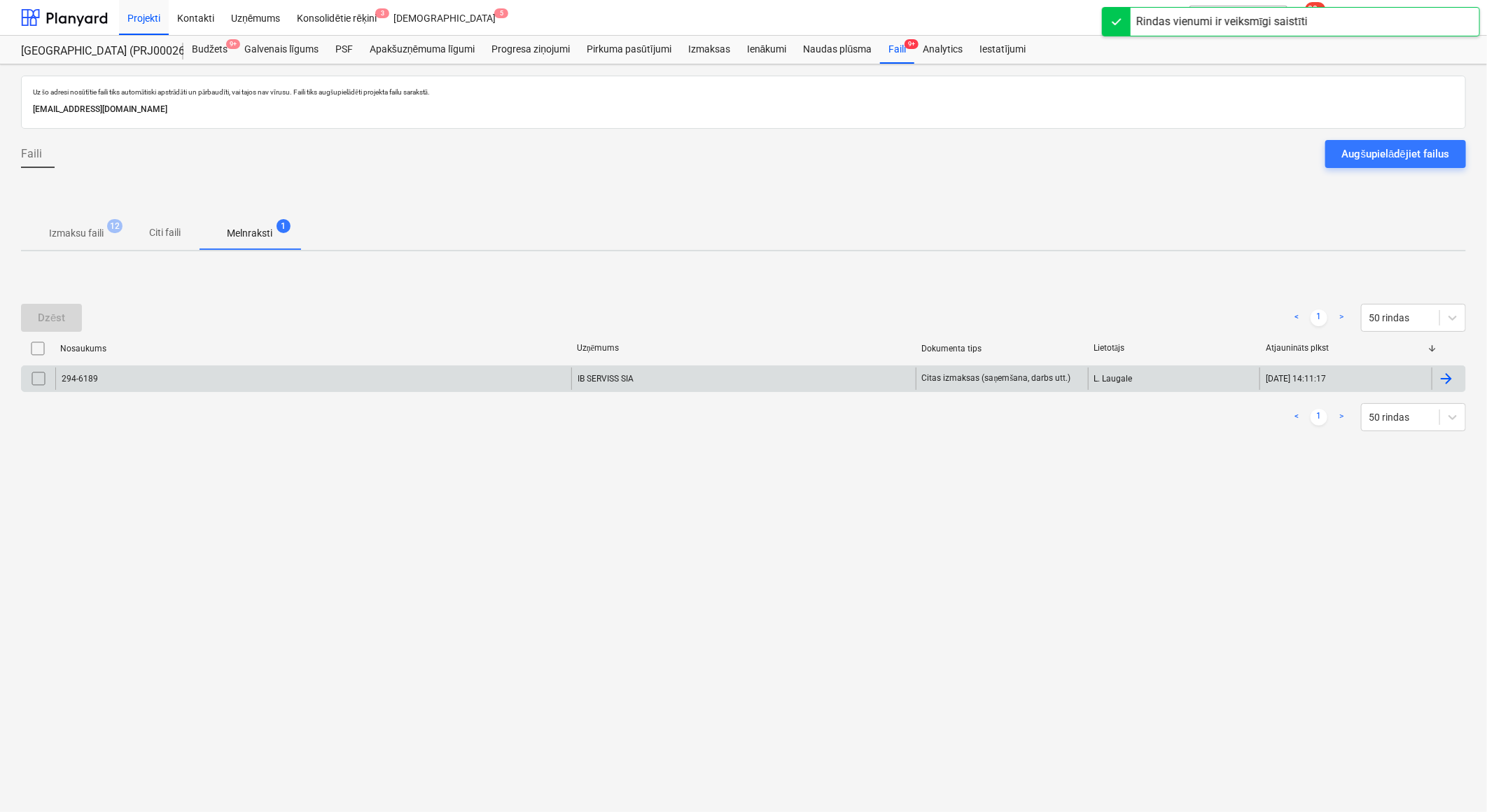
click at [633, 376] on div "IB SERVISS SIA" at bounding box center [743, 378] width 345 height 23
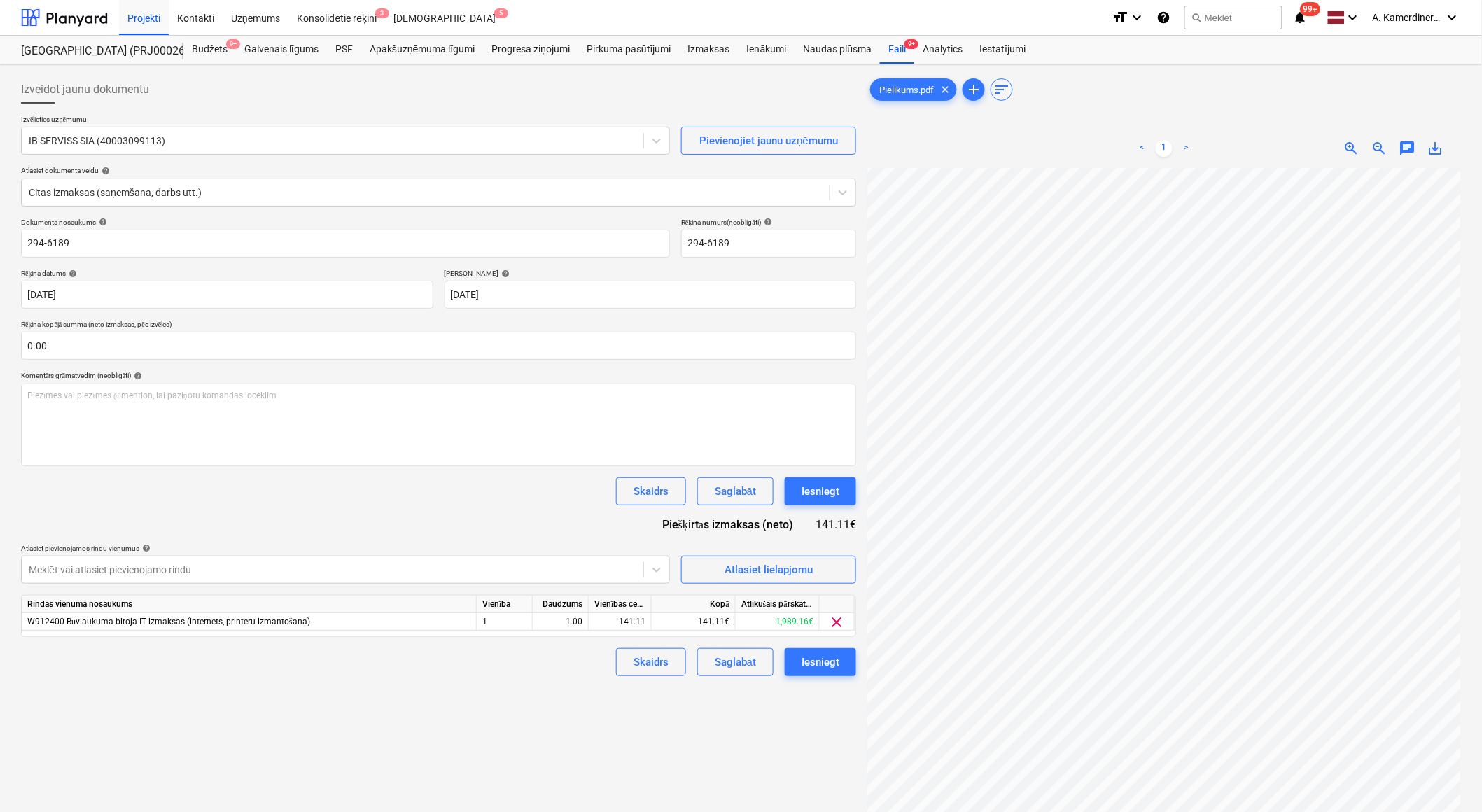
scroll to position [36, 38]
click at [824, 656] on div "Iesniegt" at bounding box center [820, 662] width 38 height 18
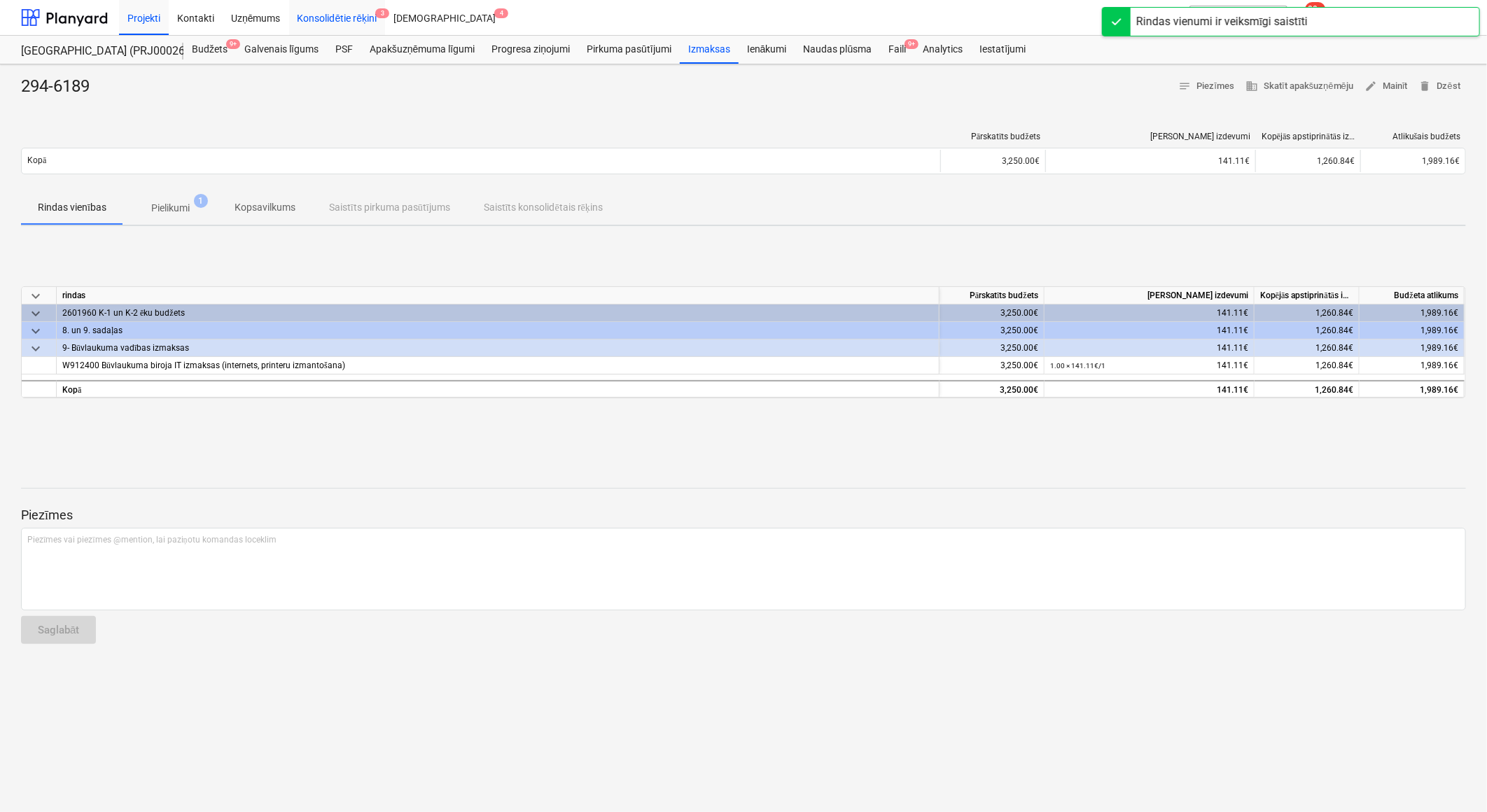
click at [346, 23] on div "Konsolidētie rēķini 3" at bounding box center [338, 17] width 96 height 36
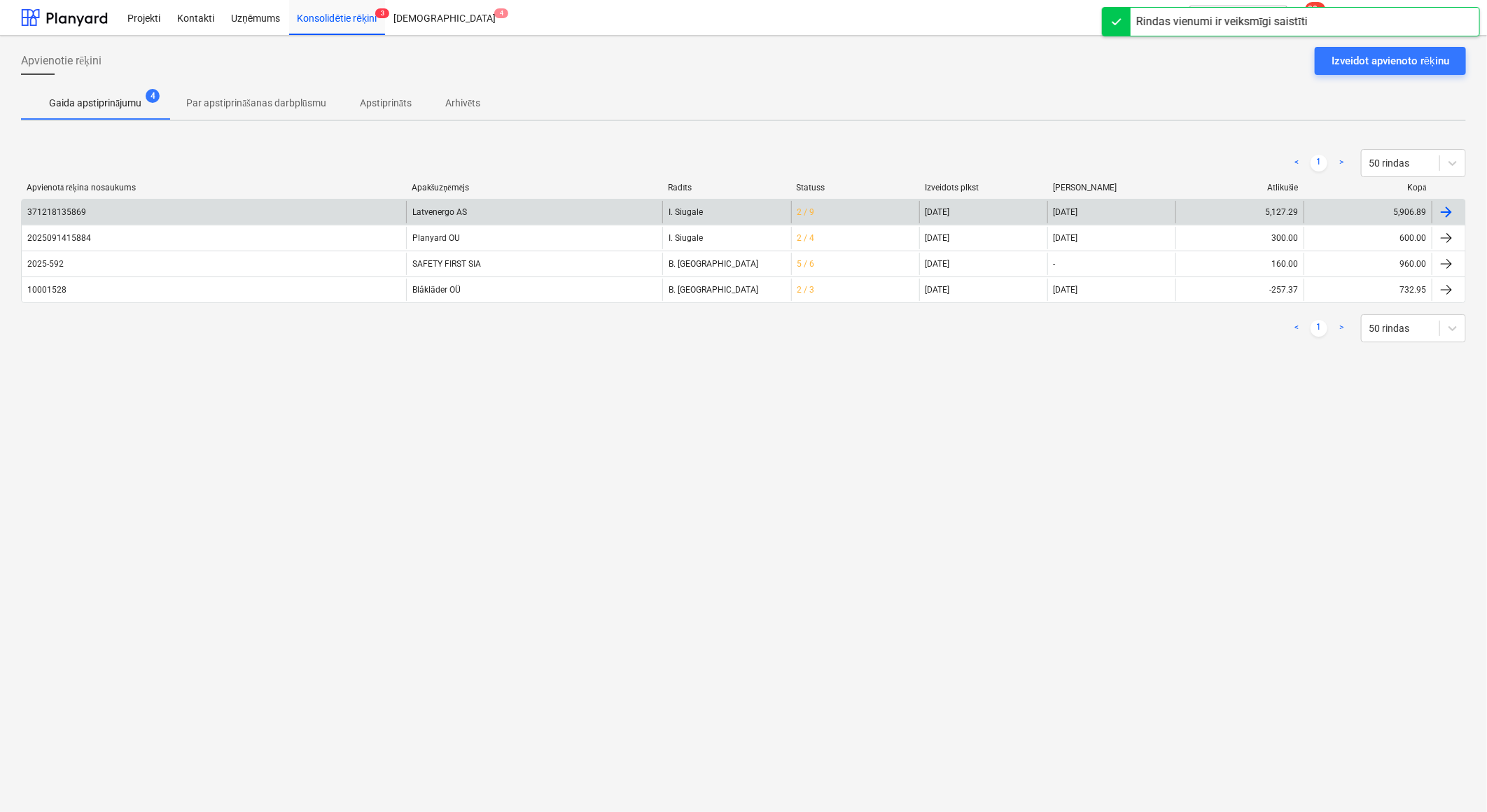
click at [457, 211] on div "Latvenergo AS" at bounding box center [534, 212] width 256 height 23
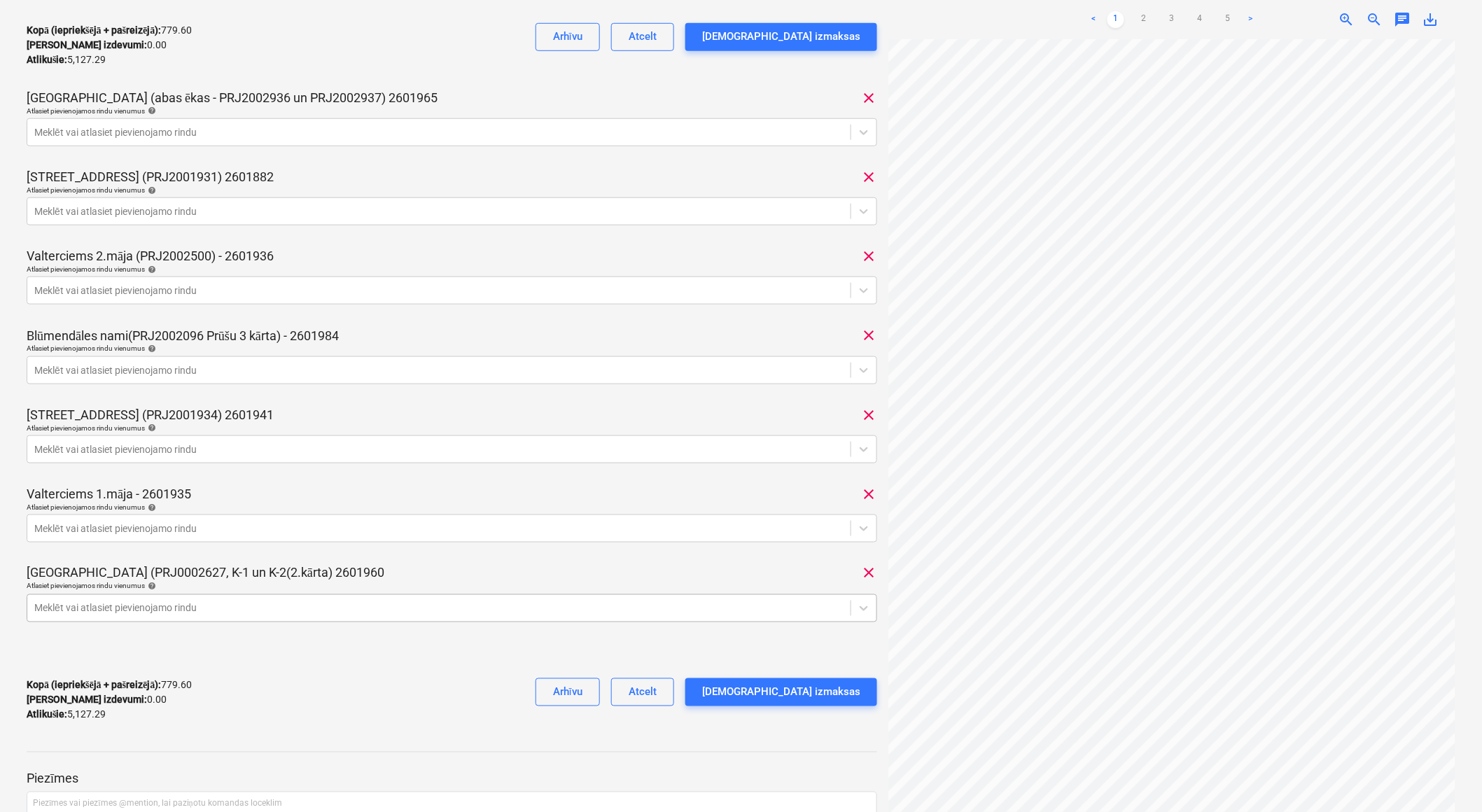
scroll to position [423, 0]
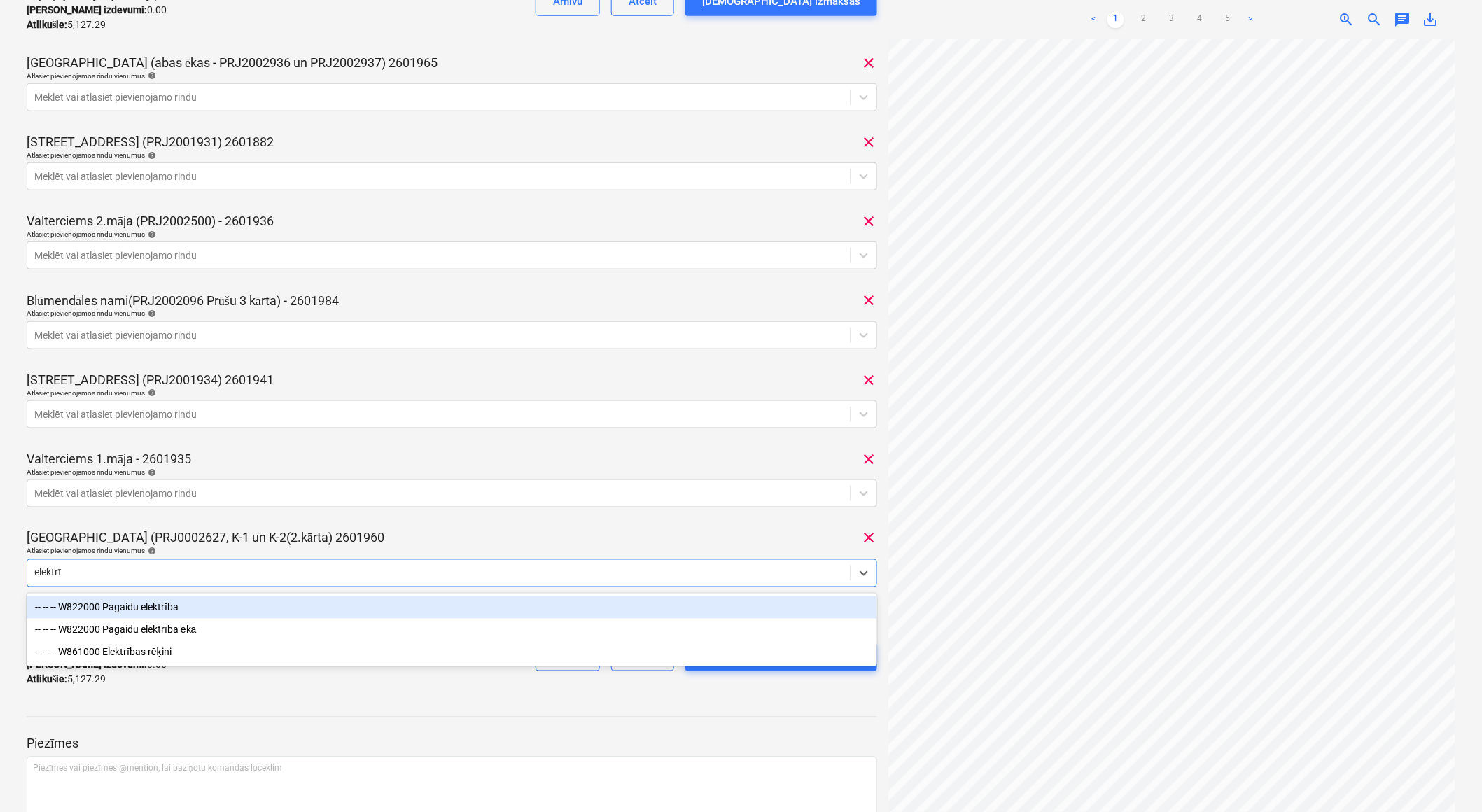
type input "elektrīb"
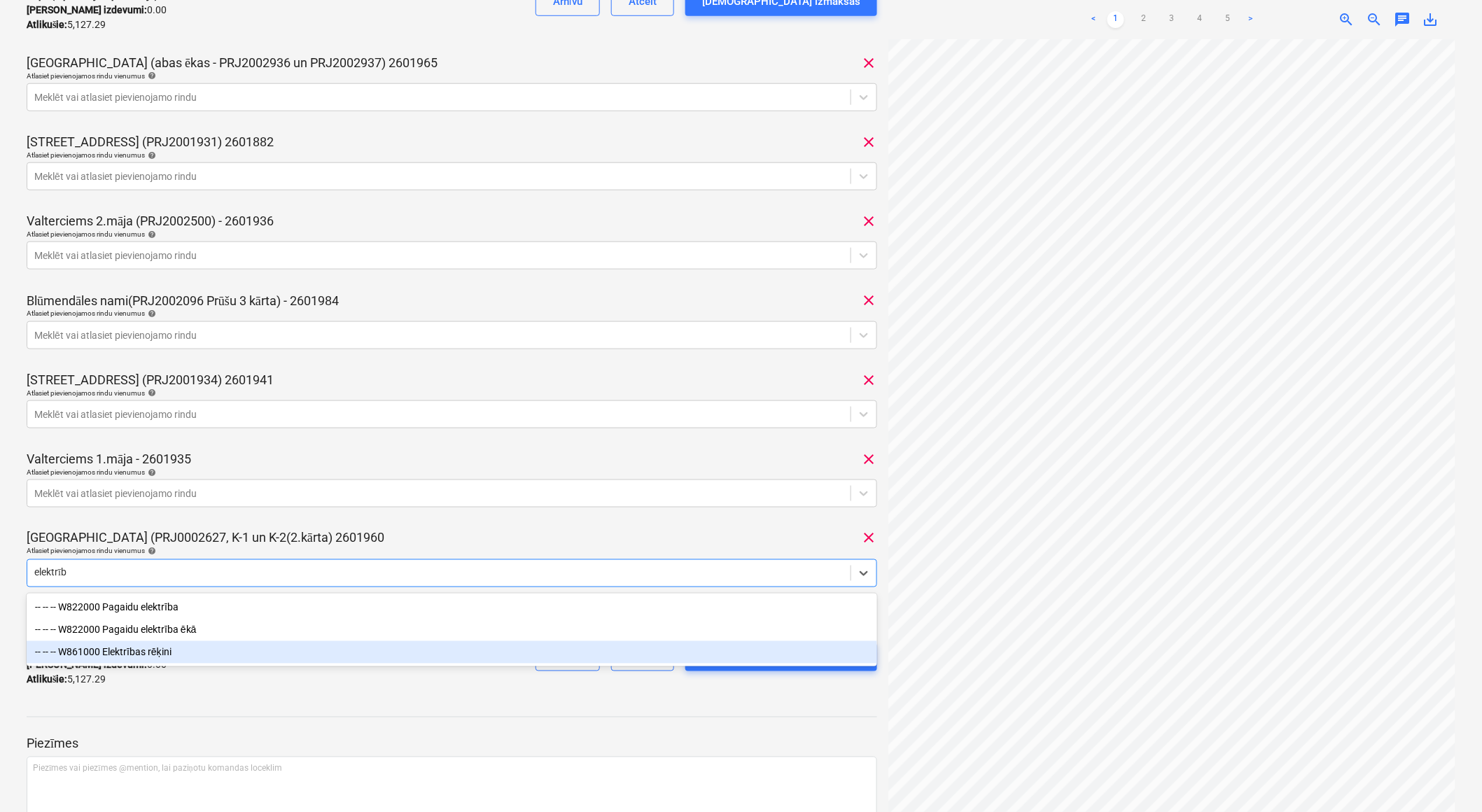
click at [148, 659] on div "-- -- -- W861000 Elektrības rēķini" at bounding box center [452, 652] width 851 height 23
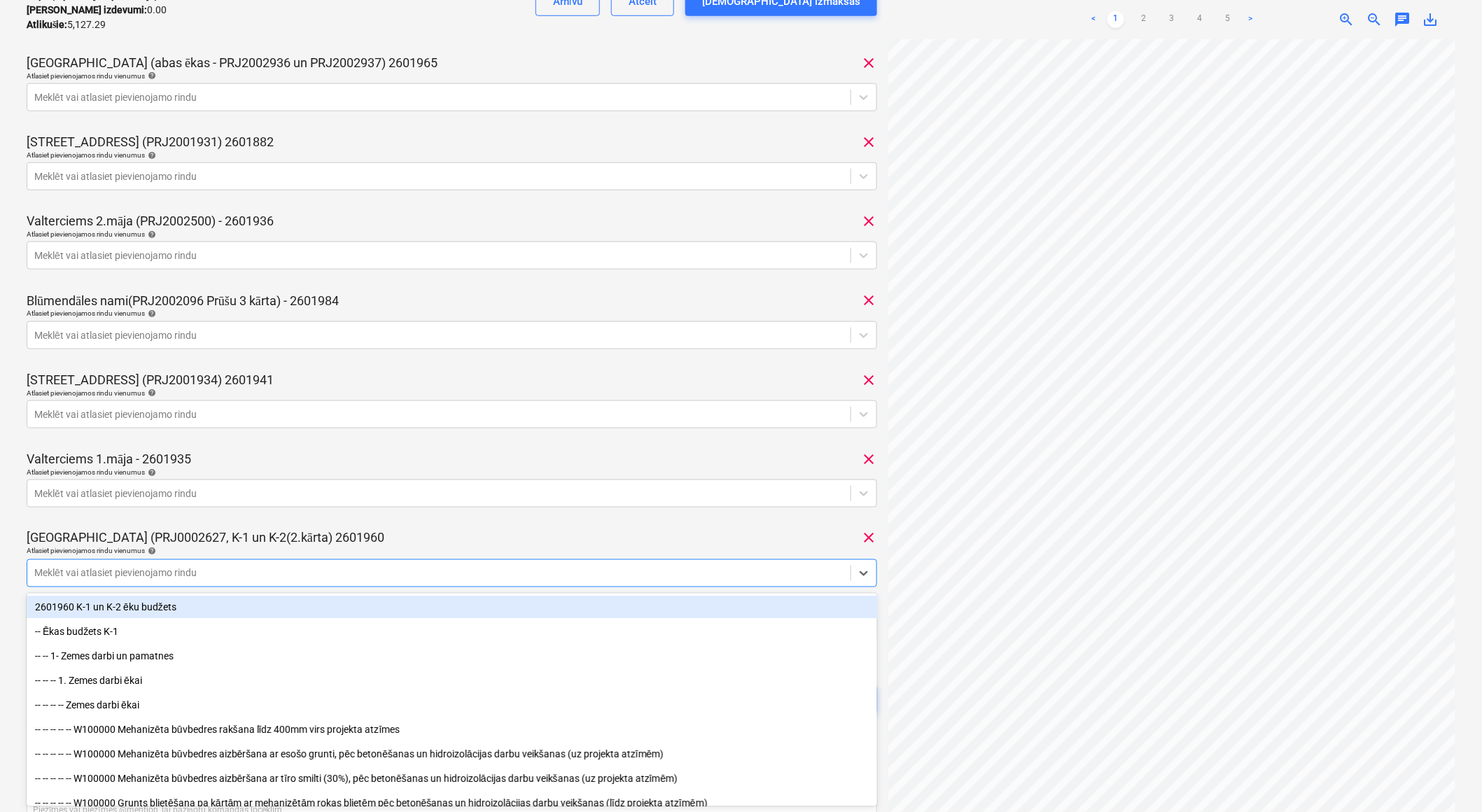
click at [471, 539] on div "[GEOGRAPHIC_DATA] (PRJ0002627, K-1 un K-2(2.kārta) 2601960 clear" at bounding box center [451, 538] width 850 height 17
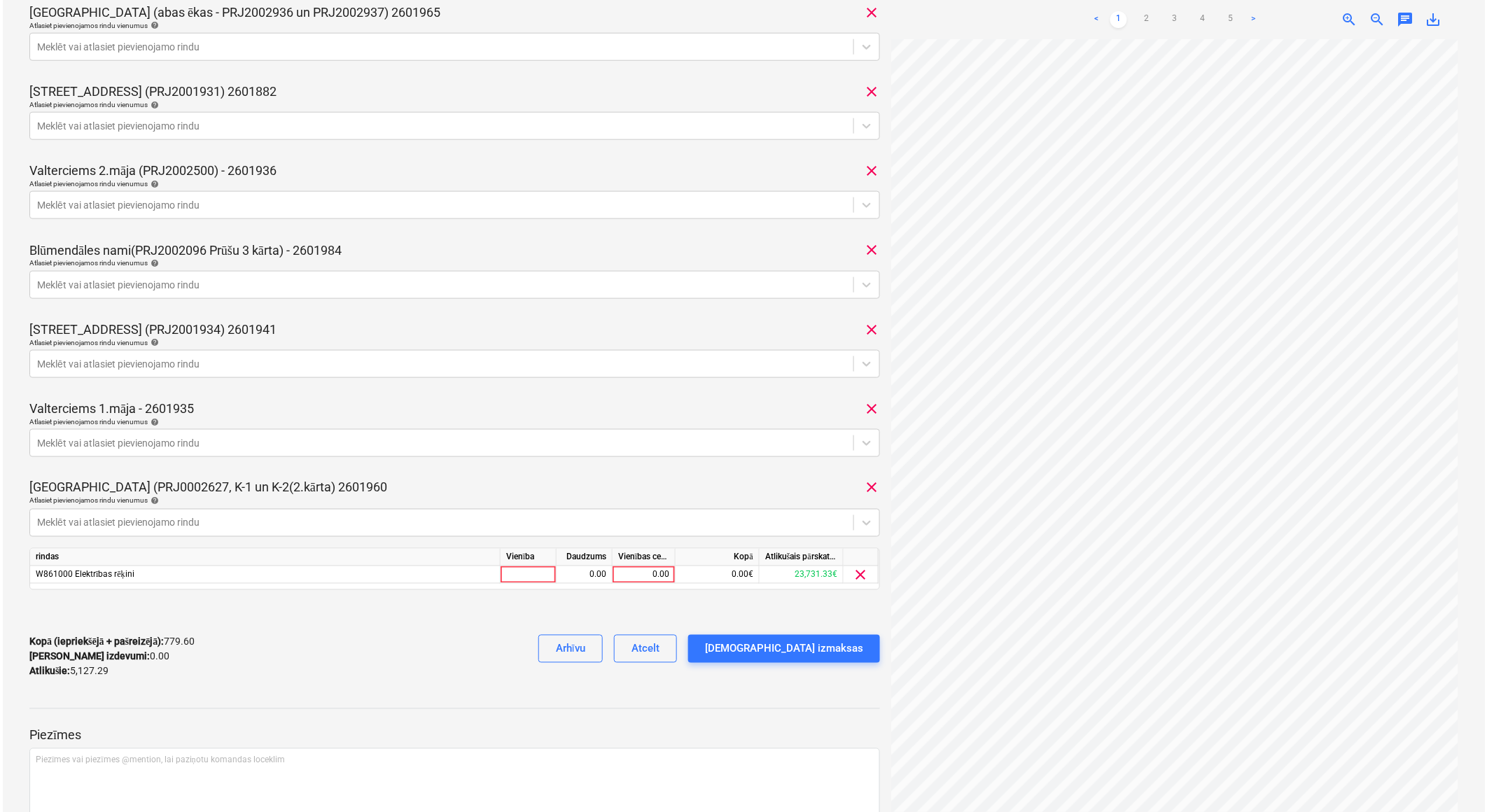
scroll to position [501, 0]
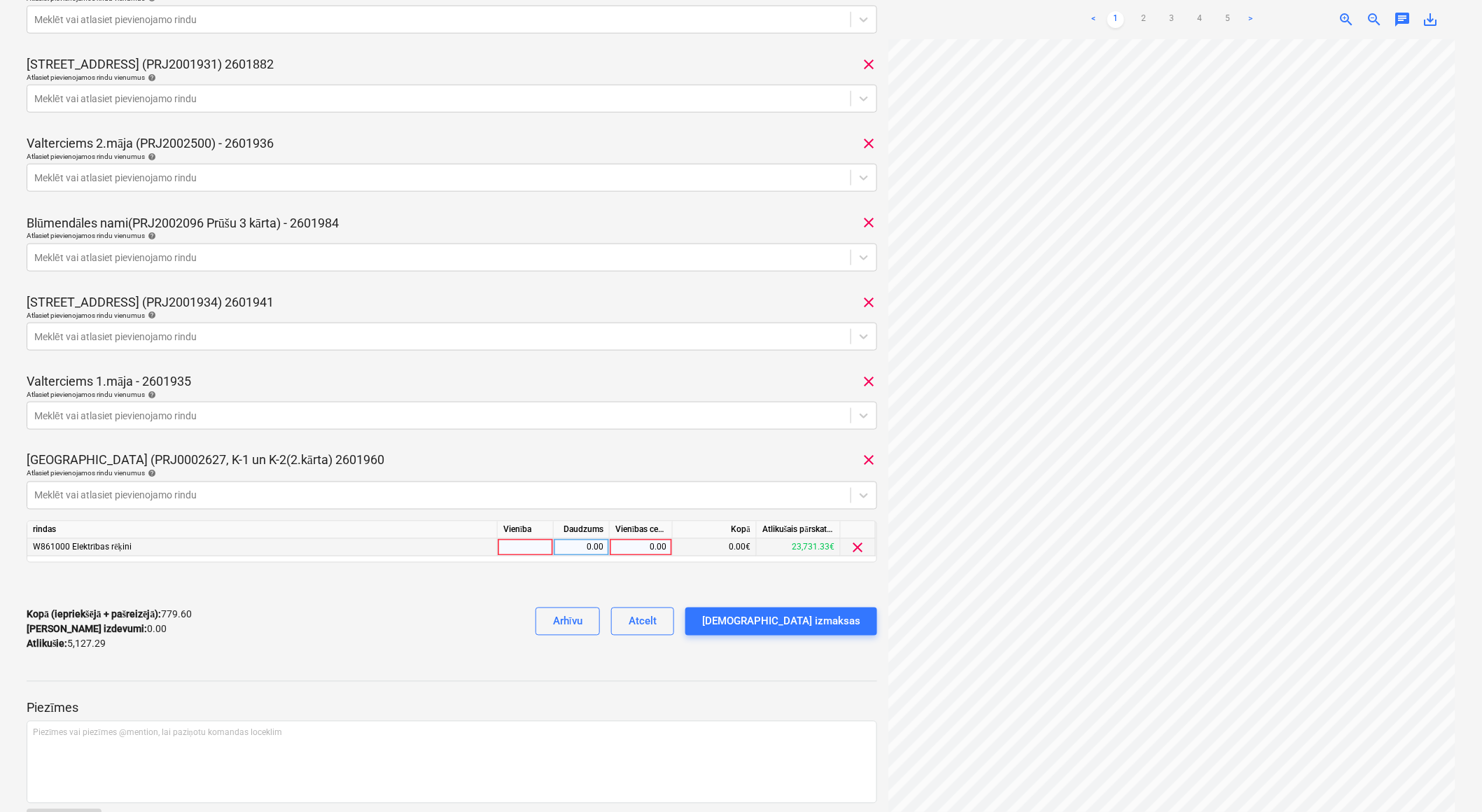
click at [629, 548] on div "0.00" at bounding box center [641, 548] width 51 height 17
type input "2910.7"
click at [569, 551] on div "0.00" at bounding box center [581, 548] width 44 height 17
click at [807, 621] on div "[DEMOGRAPHIC_DATA] izmaksas" at bounding box center [781, 621] width 158 height 18
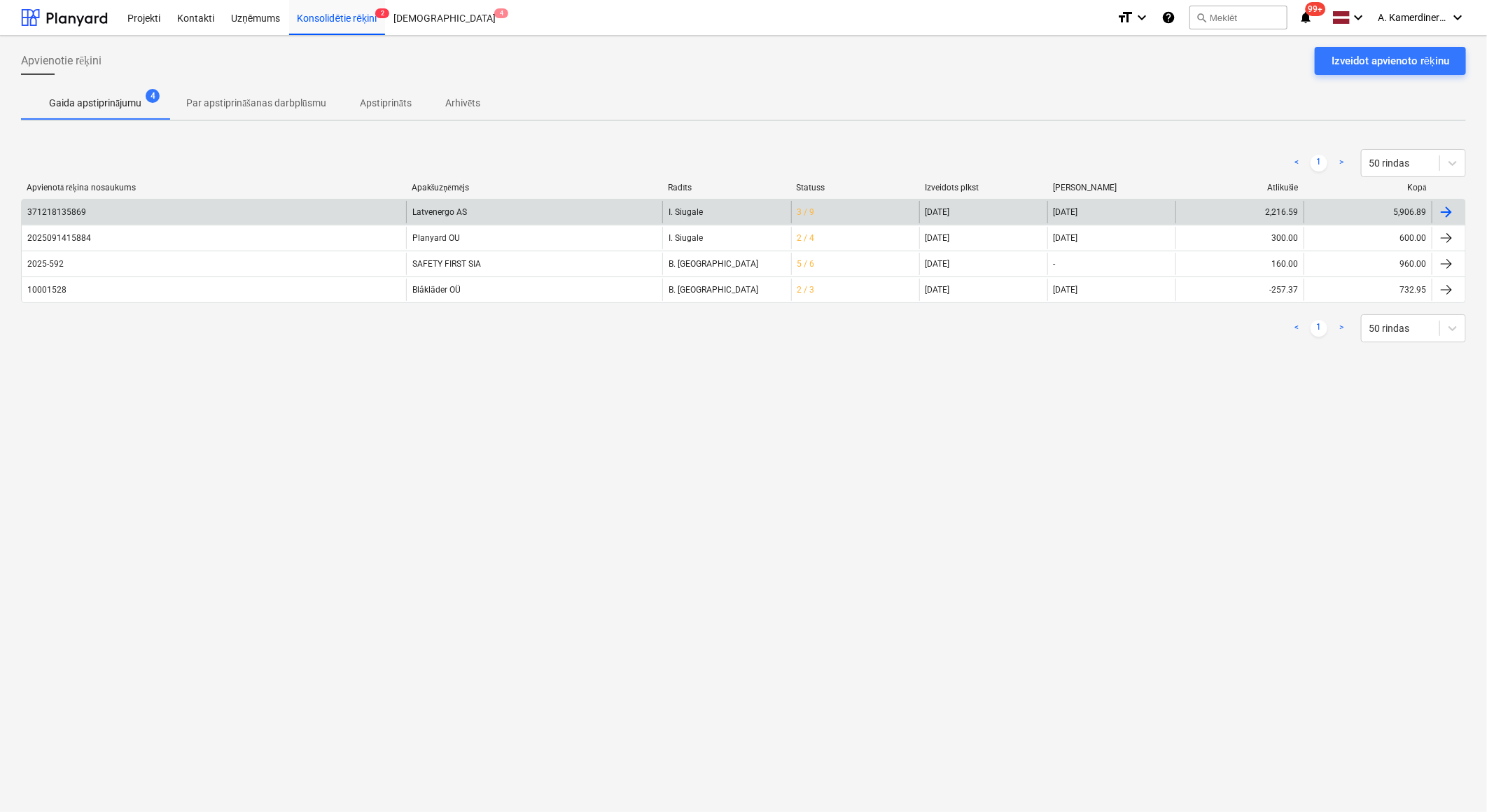
click at [454, 210] on div "Latvenergo AS" at bounding box center [534, 212] width 256 height 23
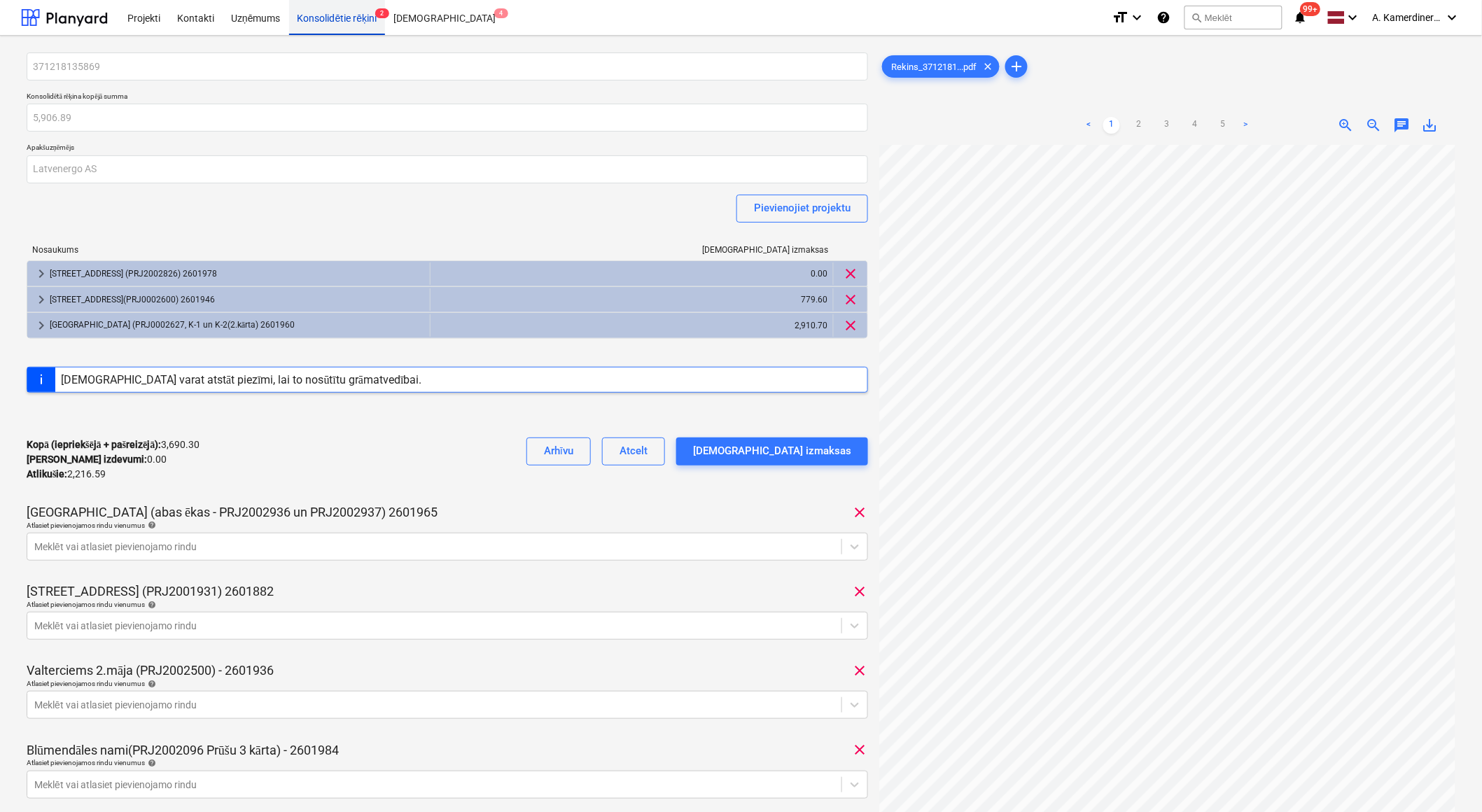
click at [353, 21] on div "Konsolidētie rēķini 2" at bounding box center [338, 17] width 96 height 36
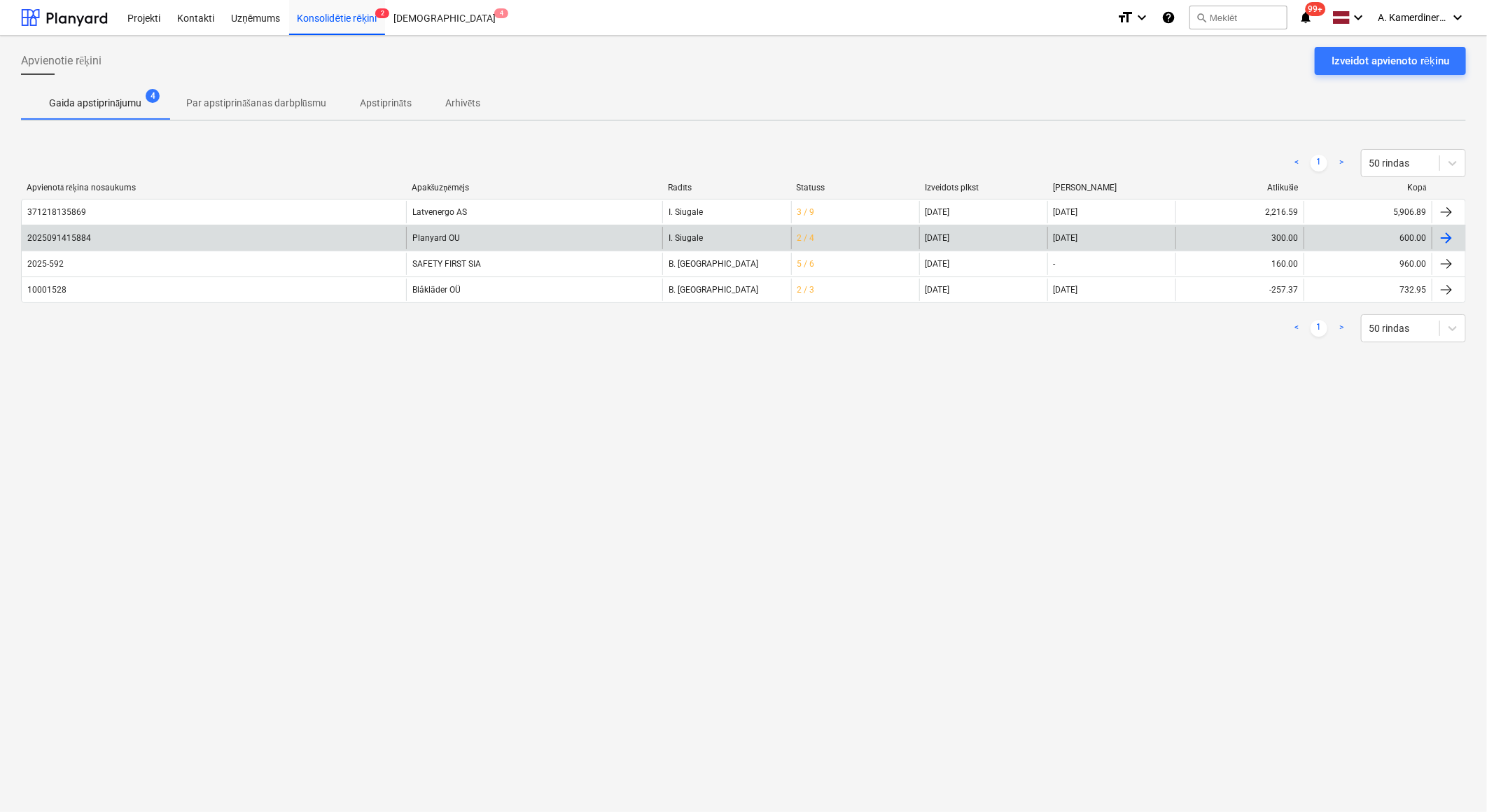
click at [439, 240] on div "Planyard OU" at bounding box center [534, 238] width 256 height 23
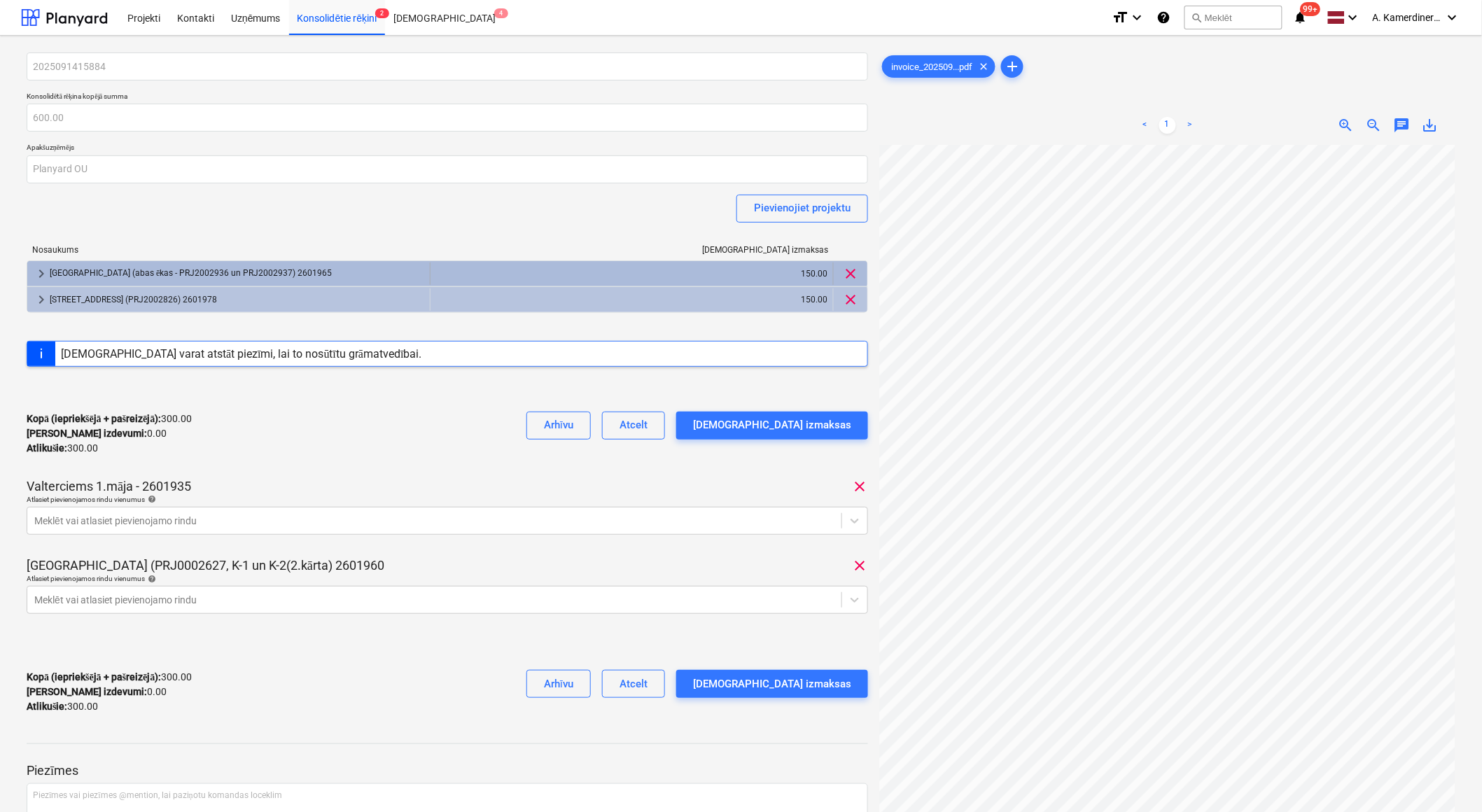
click at [180, 271] on div "[GEOGRAPHIC_DATA] (abas ēkas - PRJ2002936 un PRJ2002937) 2601965" at bounding box center [236, 273] width 374 height 23
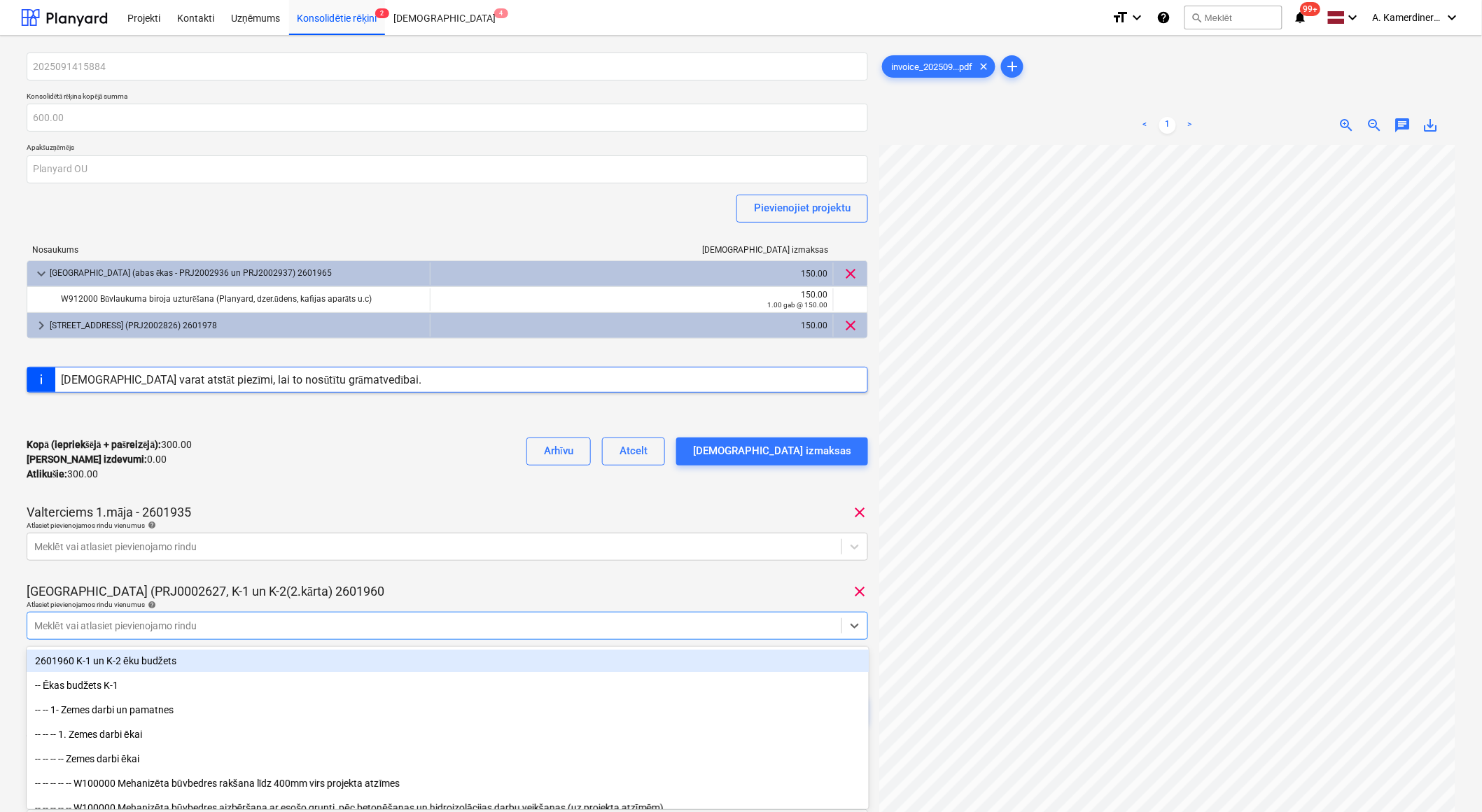
click at [173, 630] on body "Projekti Kontakti Uzņēmums Konsolidētie rēķini 2 Iesūtne 4 format_size keyboard…" at bounding box center [741, 406] width 1482 height 812
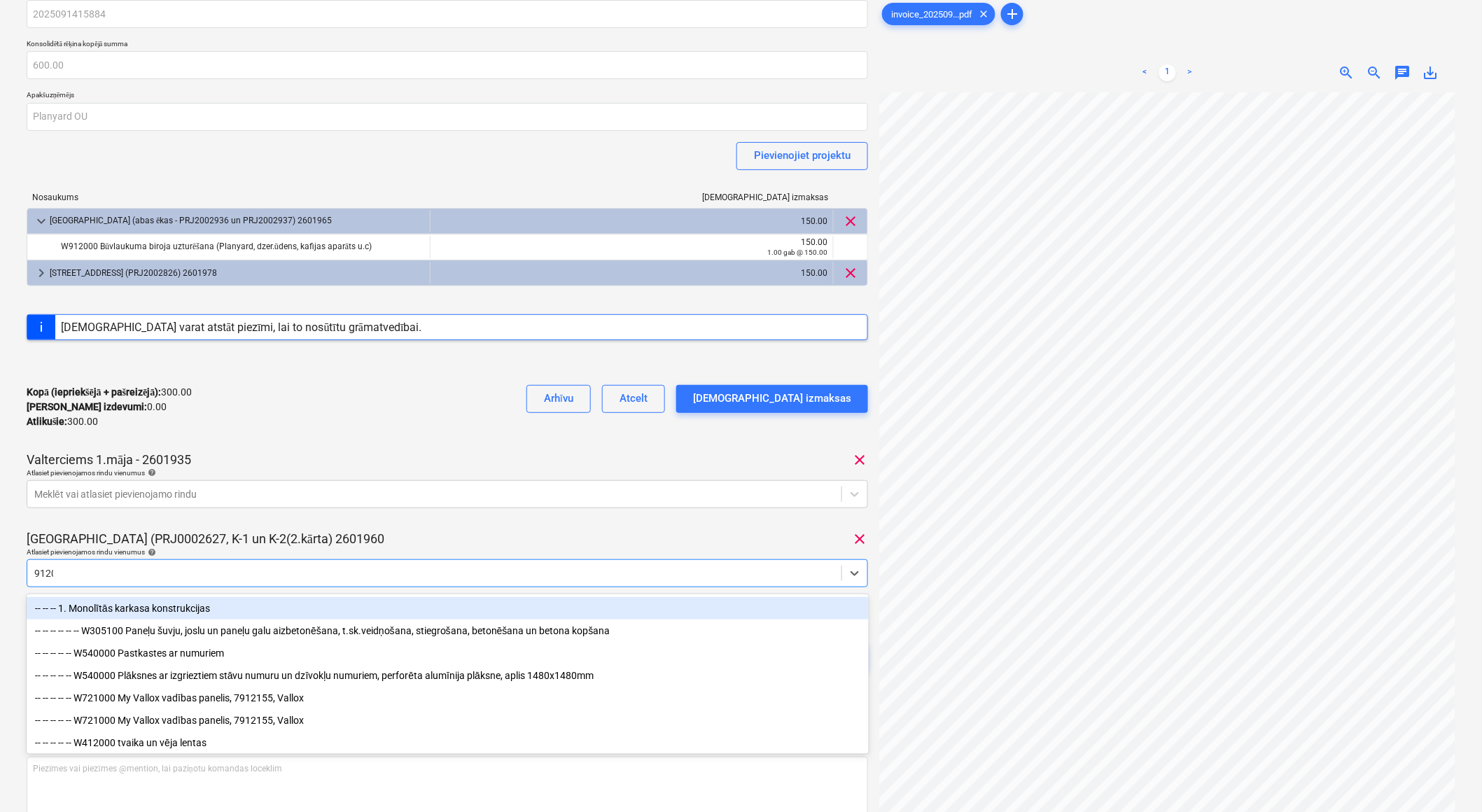
type input "91200"
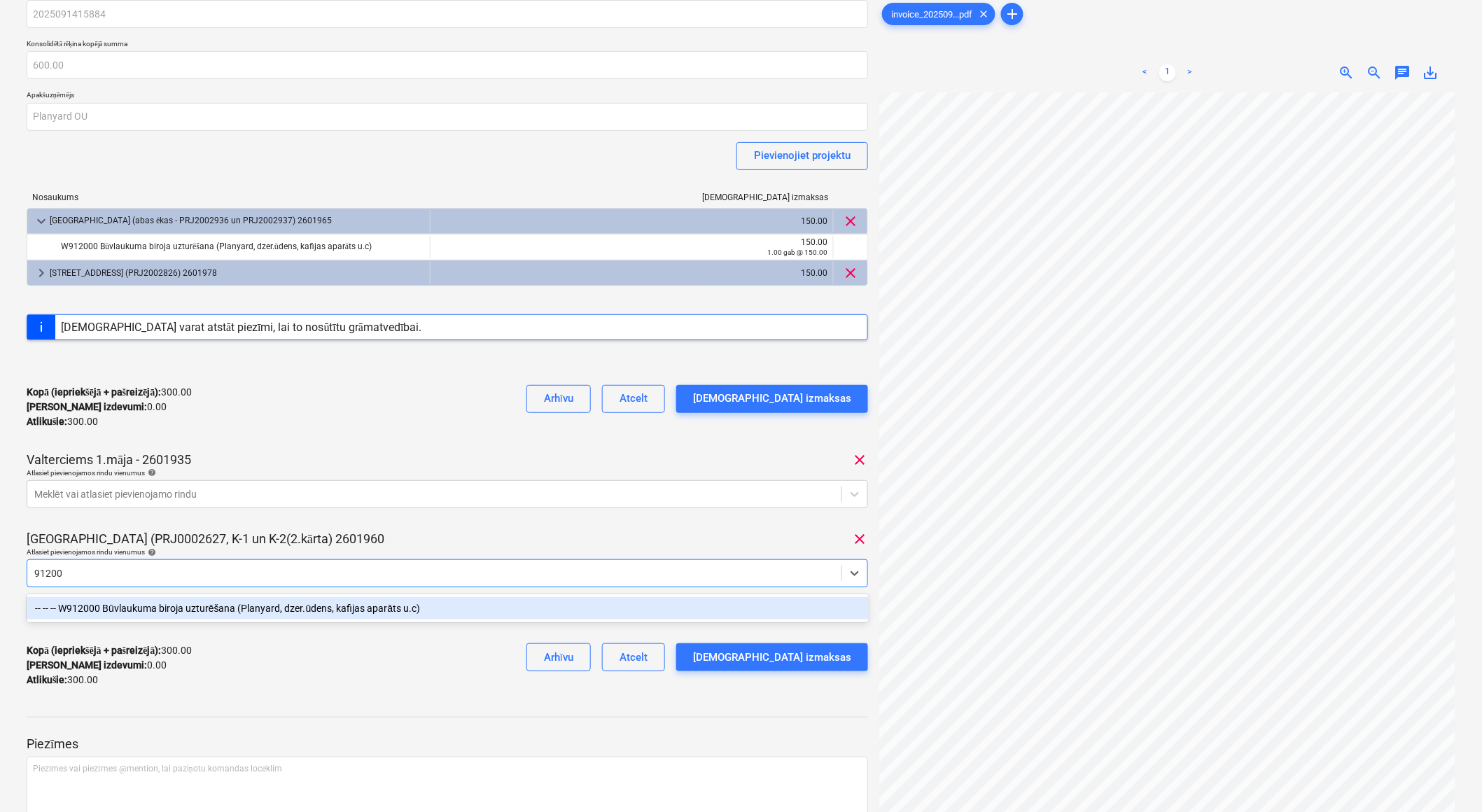
click at [179, 611] on div "-- -- -- W912000 Būvlaukuma biroja uzturēšana (Planyard, dzer.ūdens, kafijas ap…" at bounding box center [447, 608] width 843 height 23
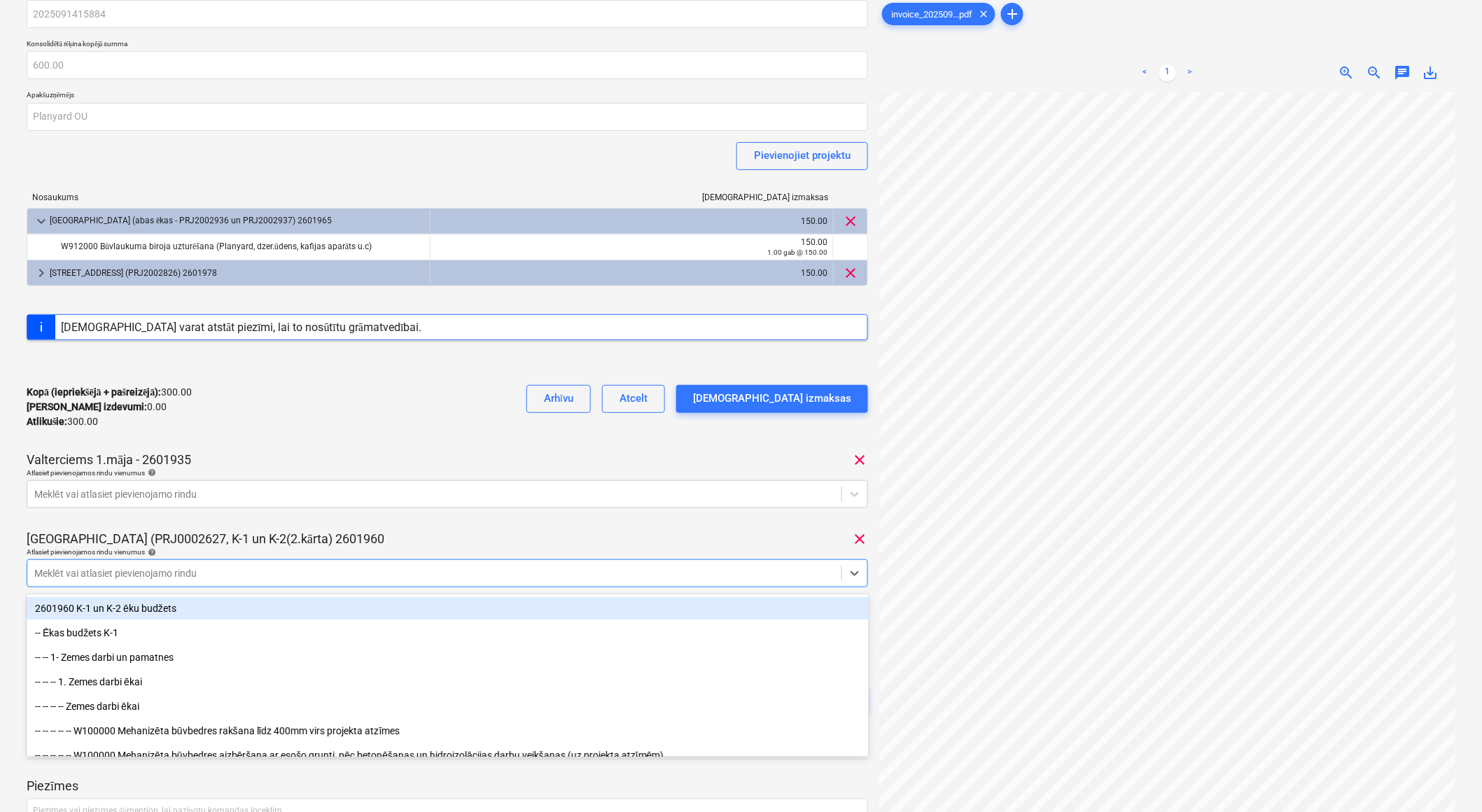
click at [427, 526] on div "2025091415884 Konsolidētā rēķina kopējā summa 600.00 Apakšuzņēmējs Planyard OU …" at bounding box center [447, 370] width 842 height 740
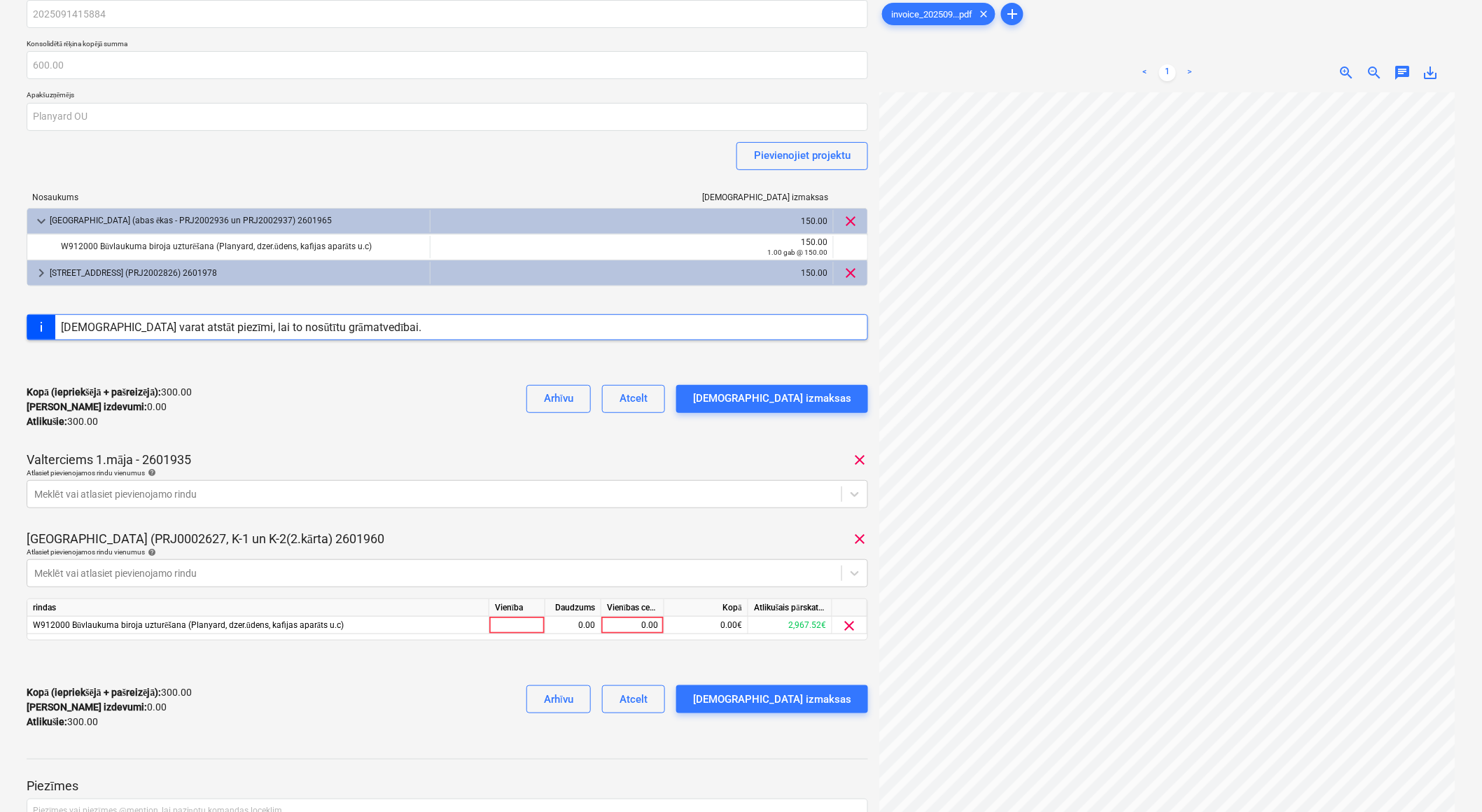
scroll to position [17, 54]
click at [643, 628] on div "0.00" at bounding box center [632, 625] width 51 height 17
type input "150"
click at [609, 583] on div "Meklēt vai atlasiet pievienojamo rindu" at bounding box center [434, 572] width 815 height 19
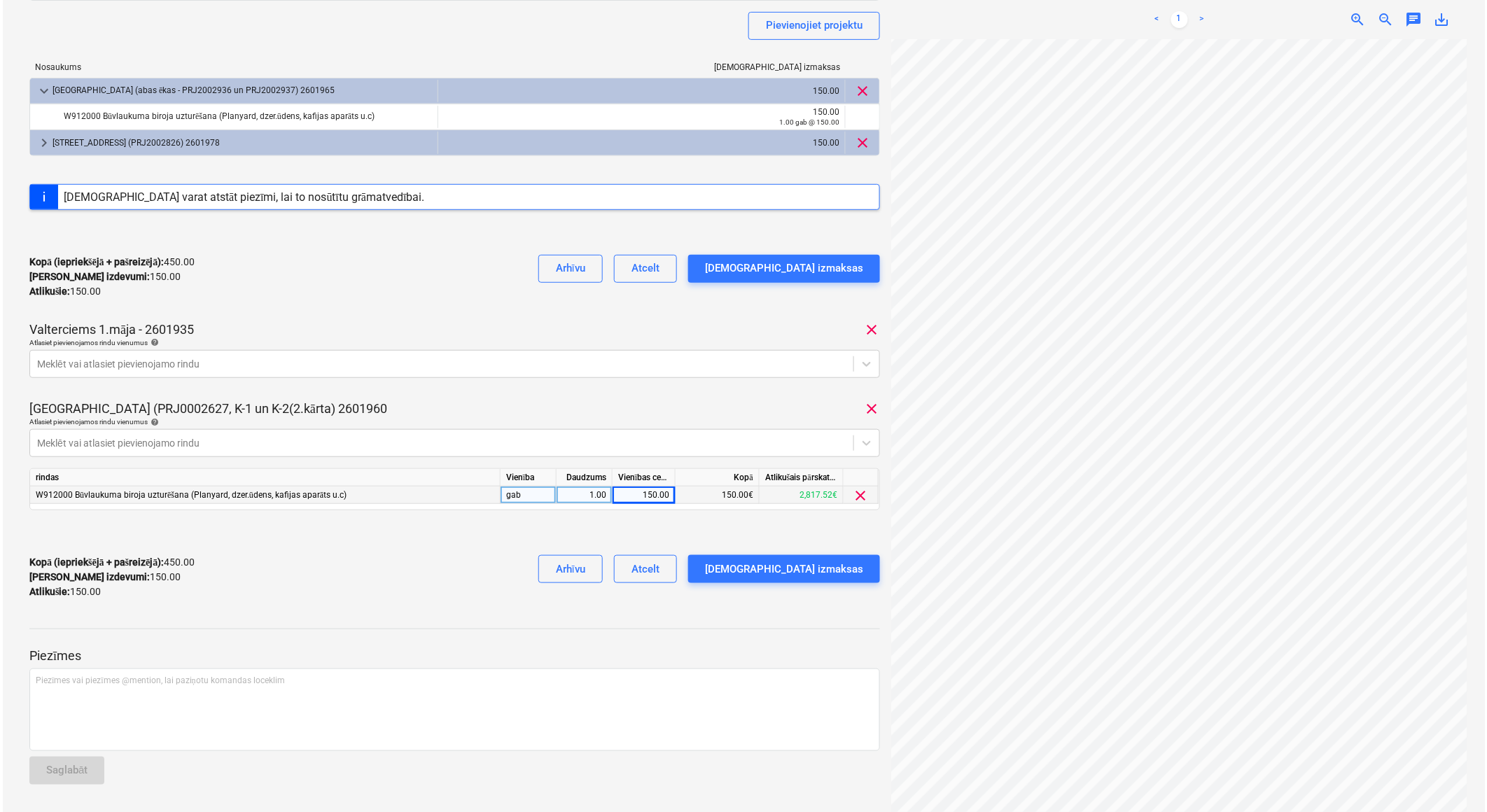
scroll to position [185, 0]
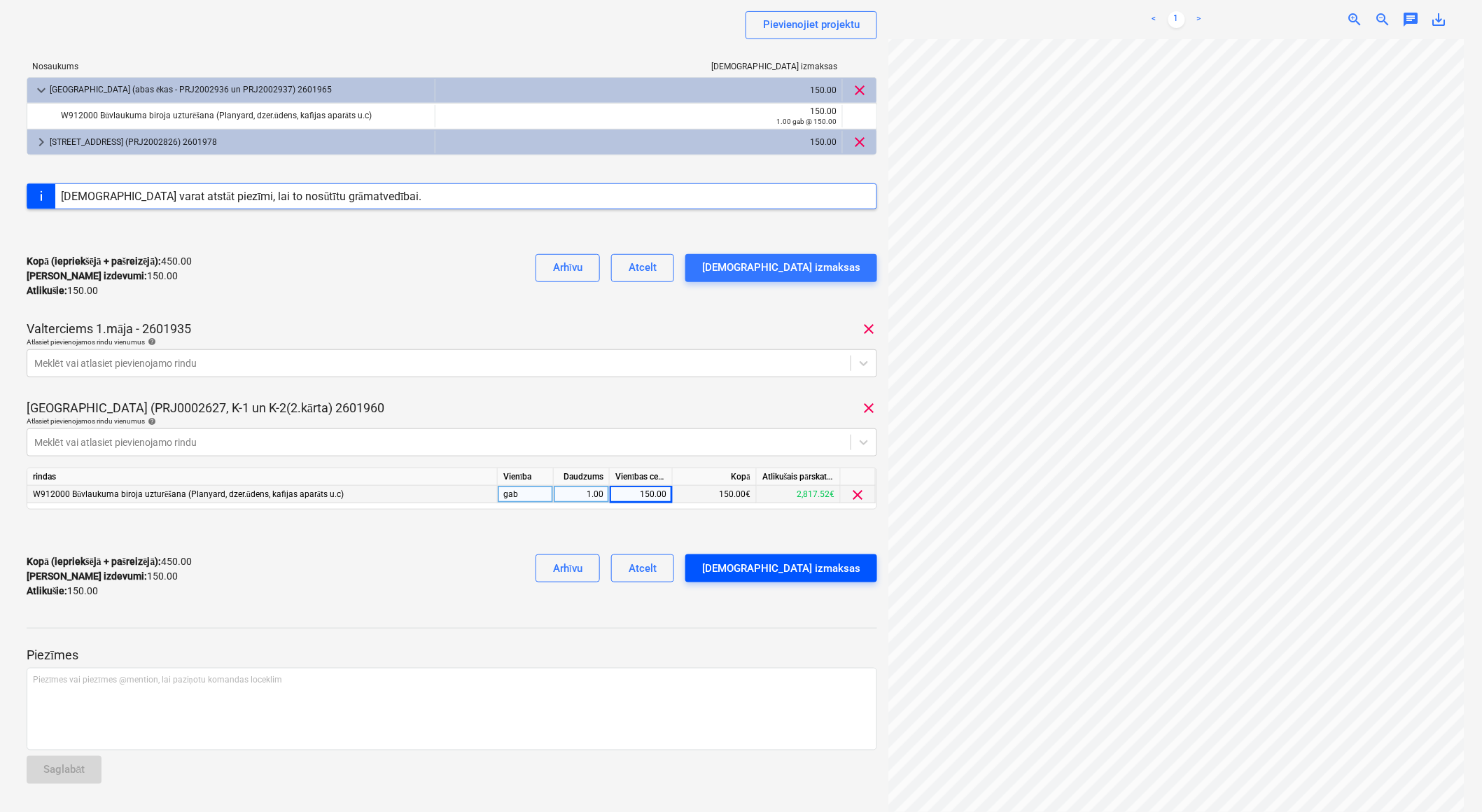
click at [806, 576] on div "[DEMOGRAPHIC_DATA] izmaksas" at bounding box center [781, 568] width 158 height 18
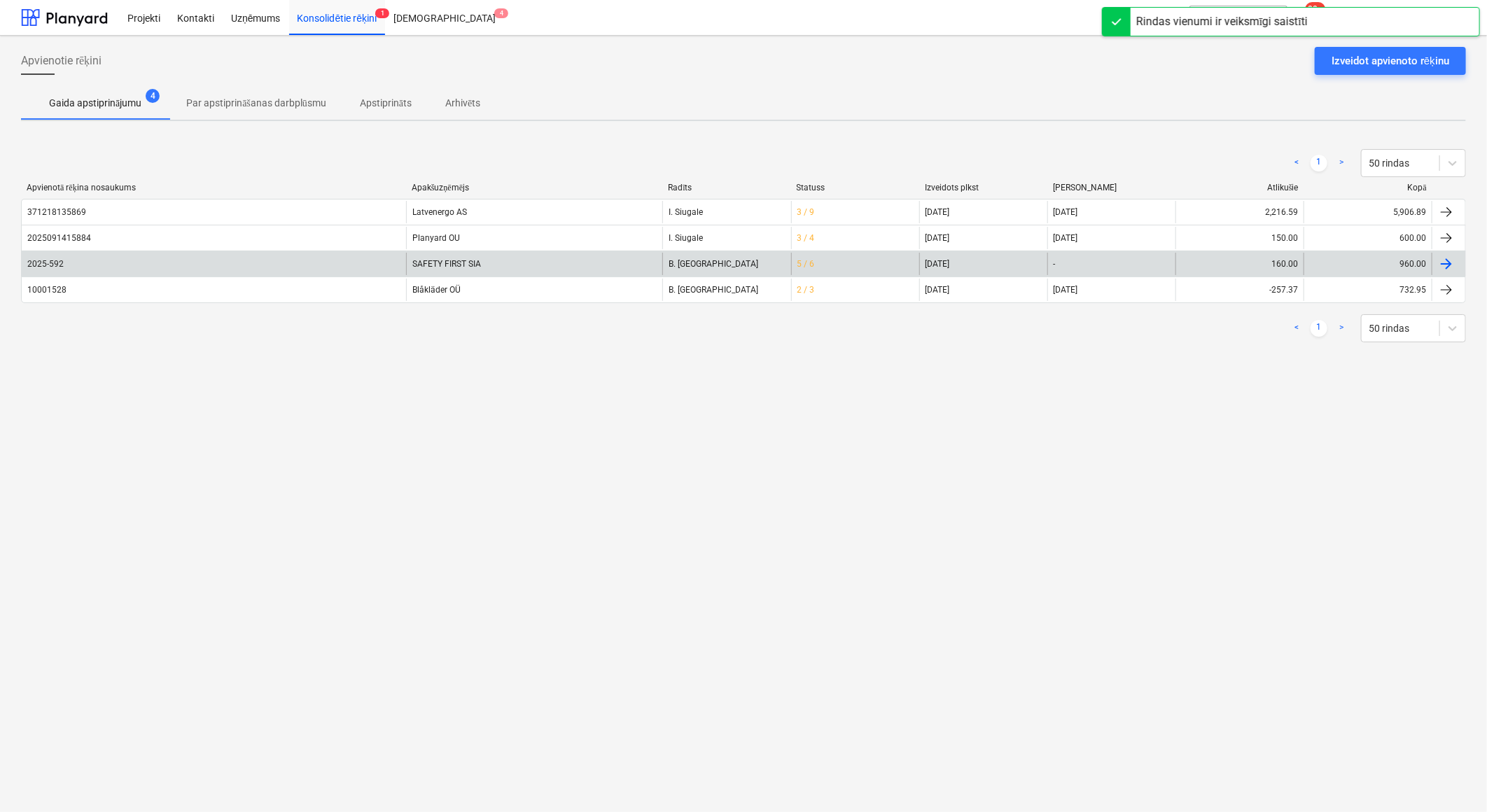
click at [423, 262] on div "SAFETY FIRST SIA" at bounding box center [534, 264] width 256 height 23
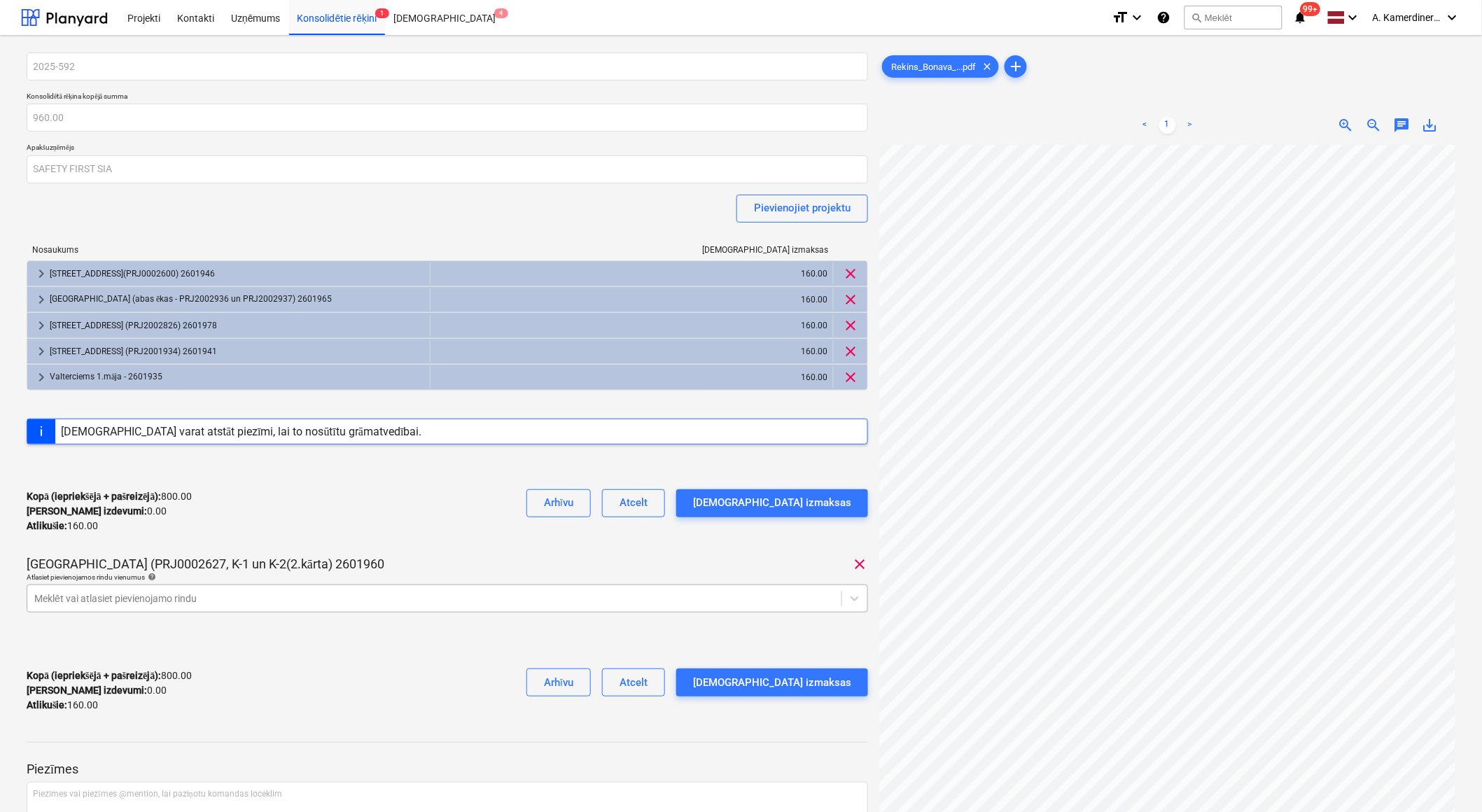
scroll to position [121, 0]
click at [192, 595] on div "[GEOGRAPHIC_DATA] (PRJ0002627, K-1 un K-2(2.kārta) 2601960 clear Atlasiet pievi…" at bounding box center [447, 590] width 842 height 68
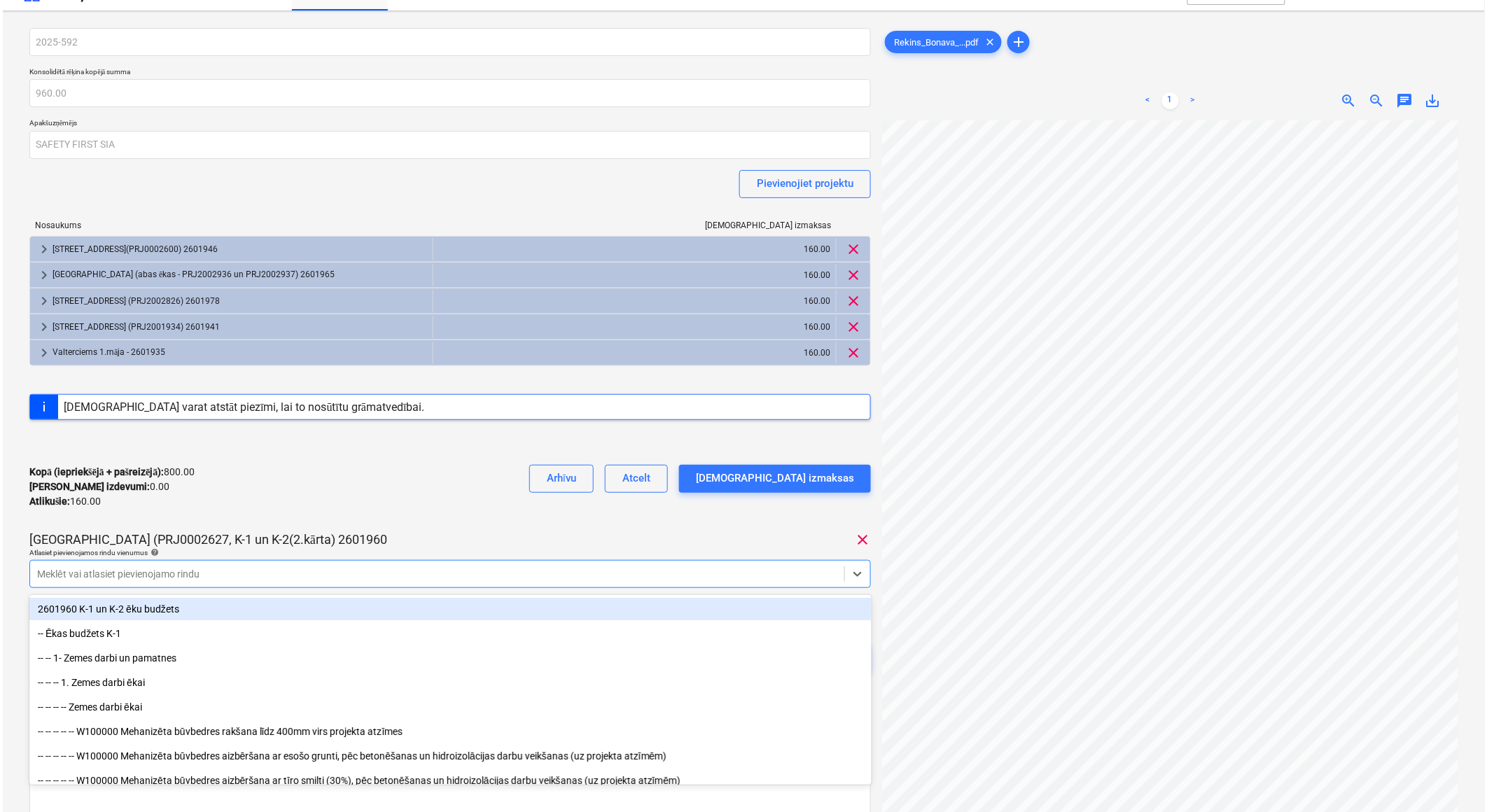
scroll to position [25, 0]
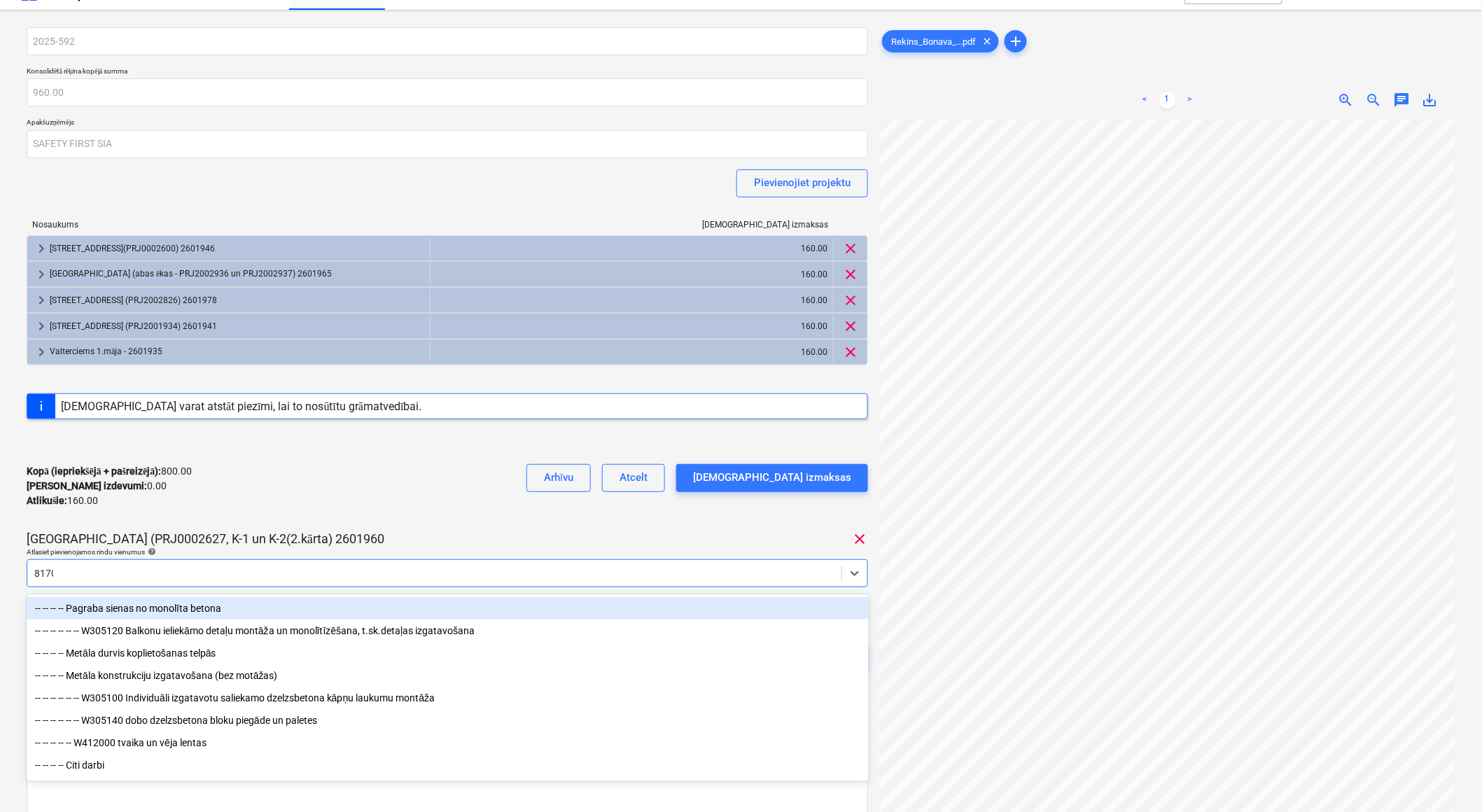
type input "81700"
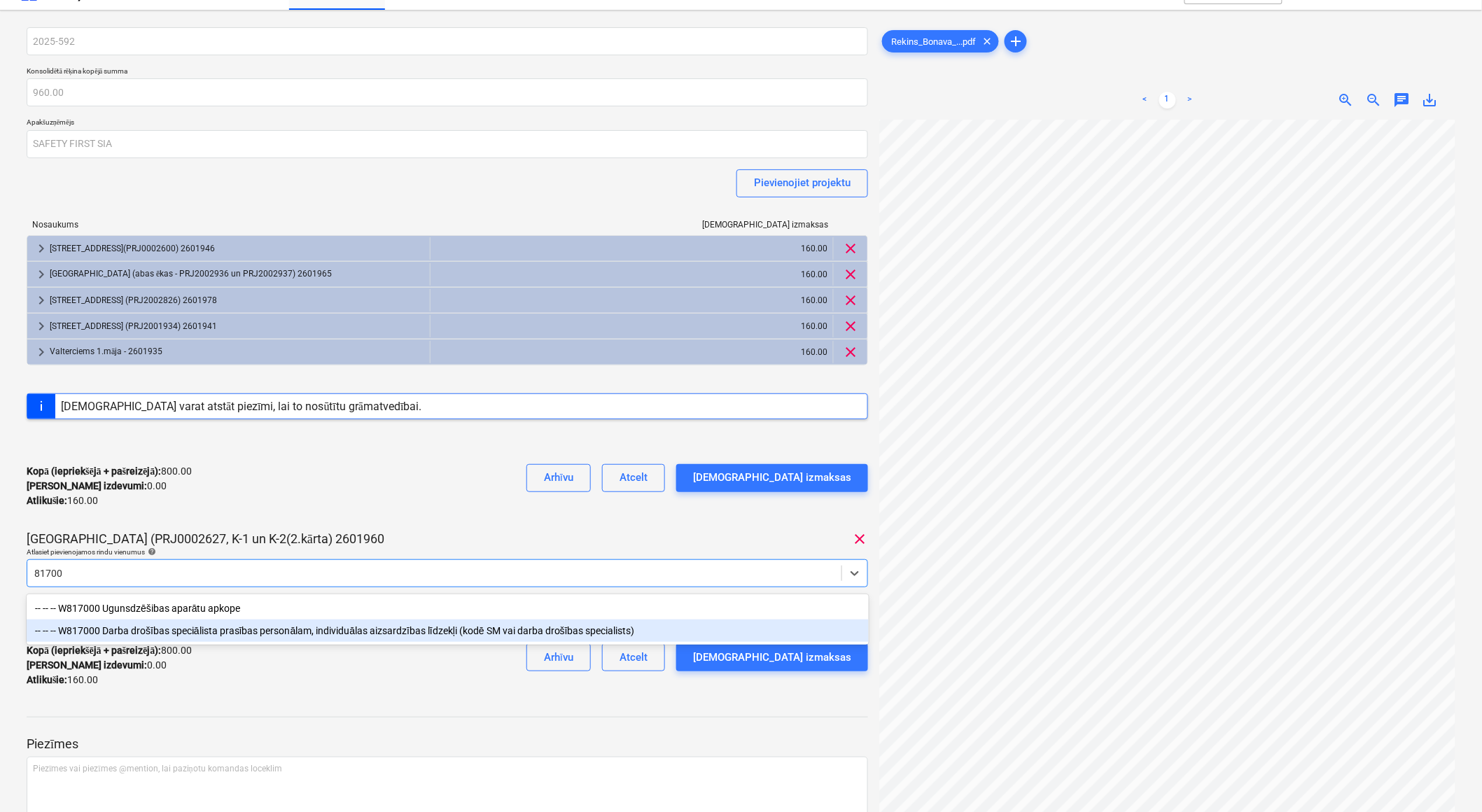
click at [193, 628] on div "-- -- -- W817000 Darba drošības speciālista prasības personālam, individuālas a…" at bounding box center [447, 630] width 843 height 23
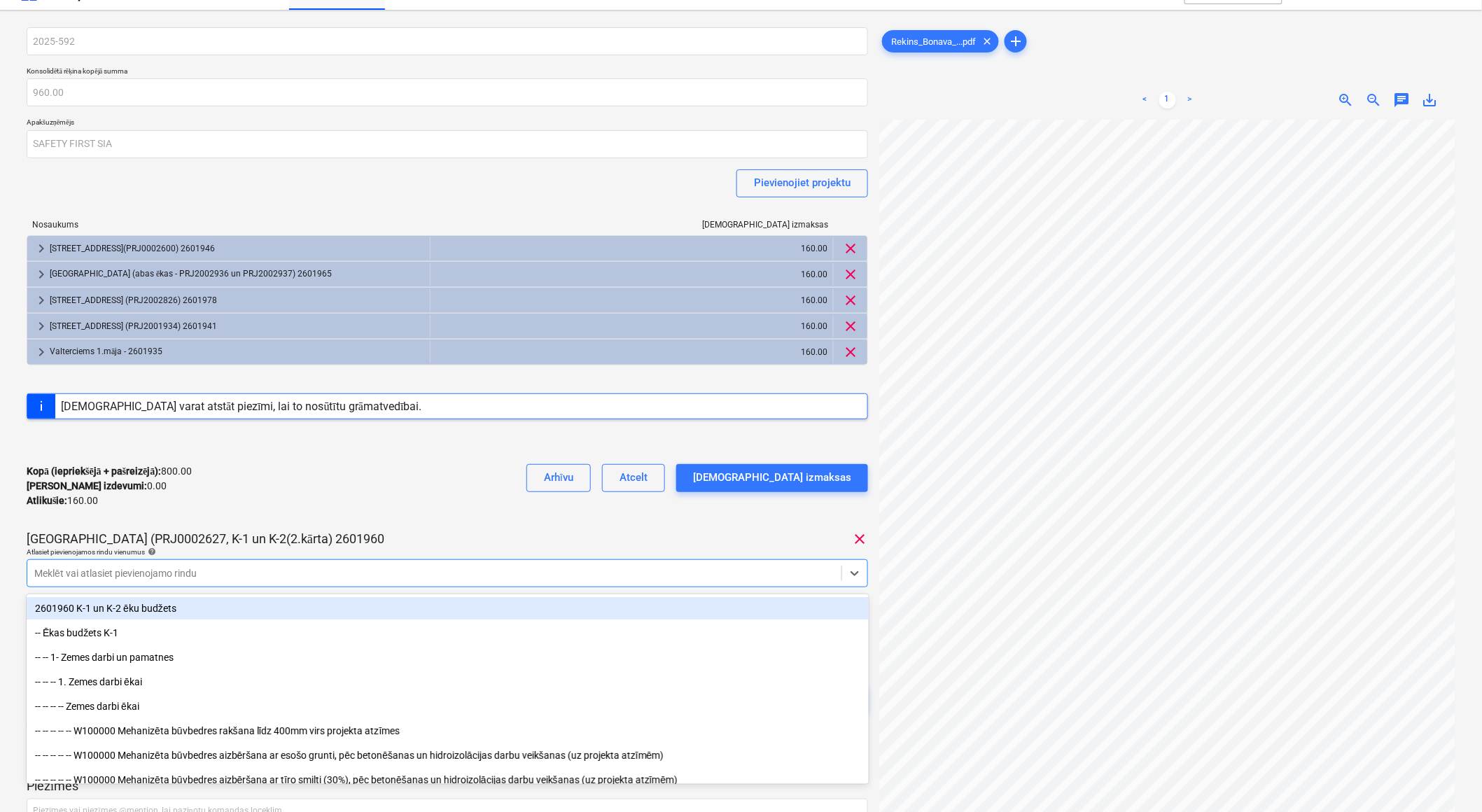
click at [374, 527] on div "2025-592 Konsolidētā rēķina kopējā summa 960.00 Apakšuzņēmējs SAFETY FIRST SIA …" at bounding box center [447, 383] width 842 height 713
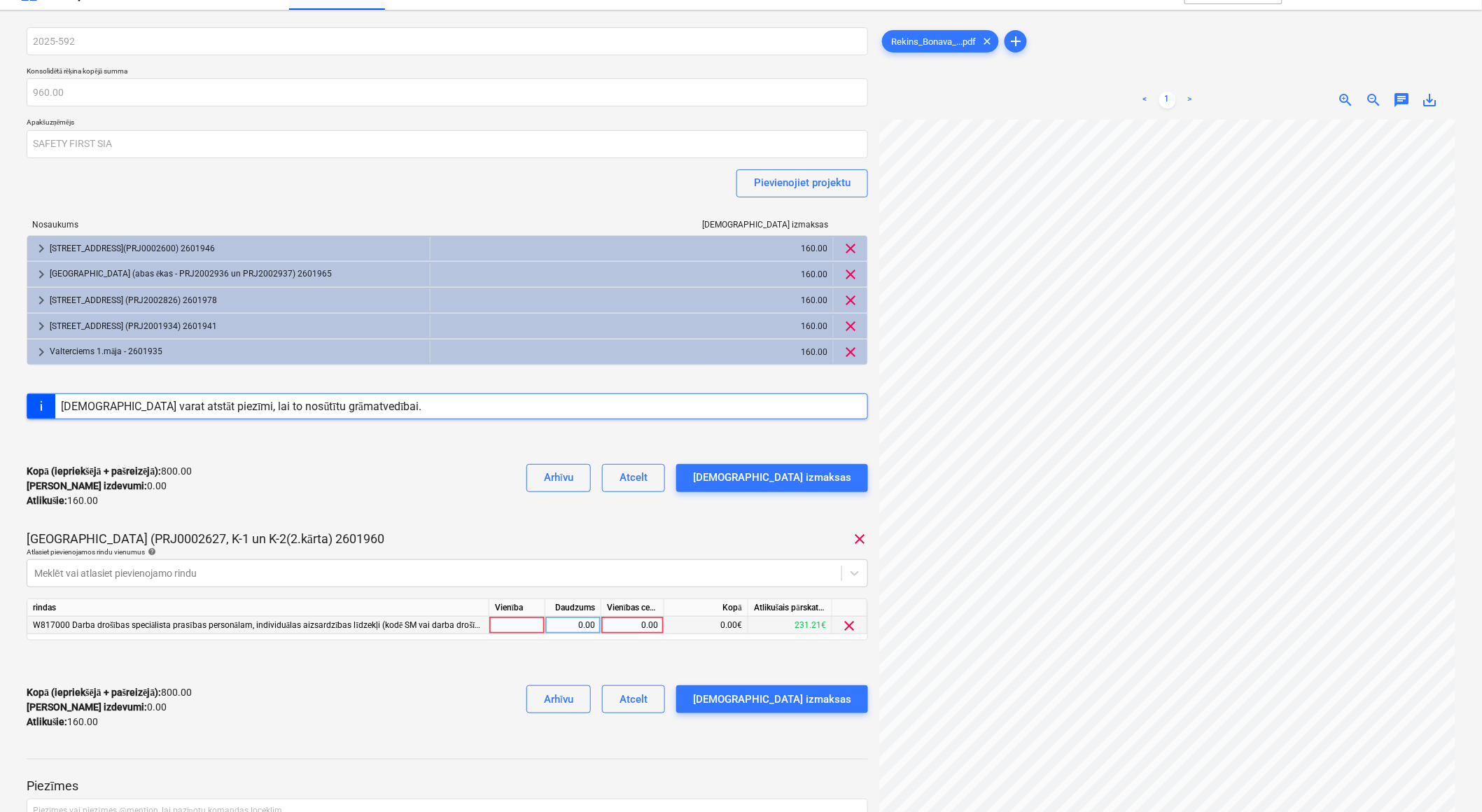
click at [616, 625] on div "0.00" at bounding box center [632, 625] width 51 height 17
type input "160"
click at [575, 624] on div "0.00" at bounding box center [573, 625] width 44 height 17
click at [838, 702] on div "[DEMOGRAPHIC_DATA] izmaksas" at bounding box center [772, 698] width 158 height 18
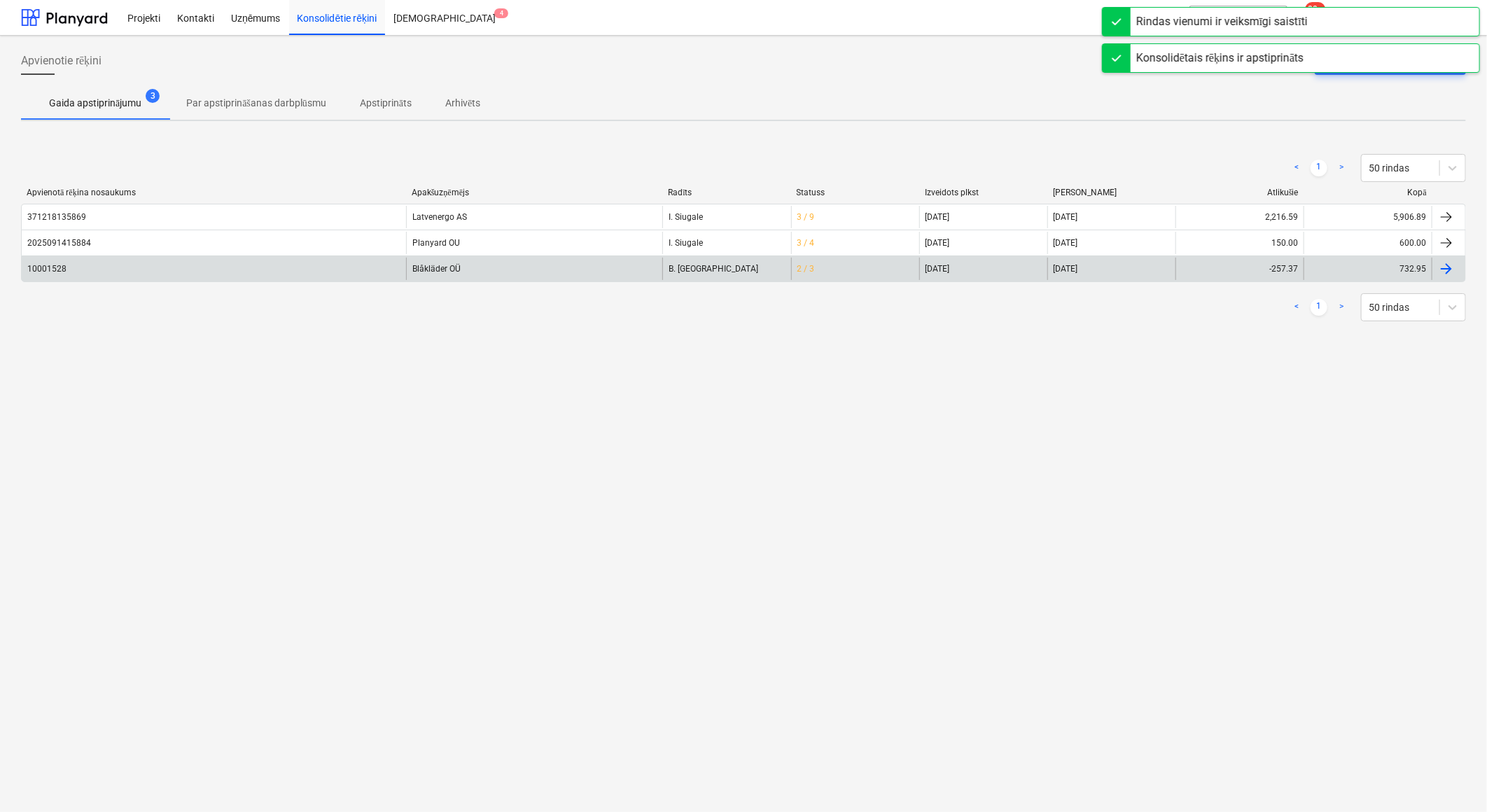
click at [476, 267] on div "Blåkläder OÜ" at bounding box center [534, 268] width 256 height 23
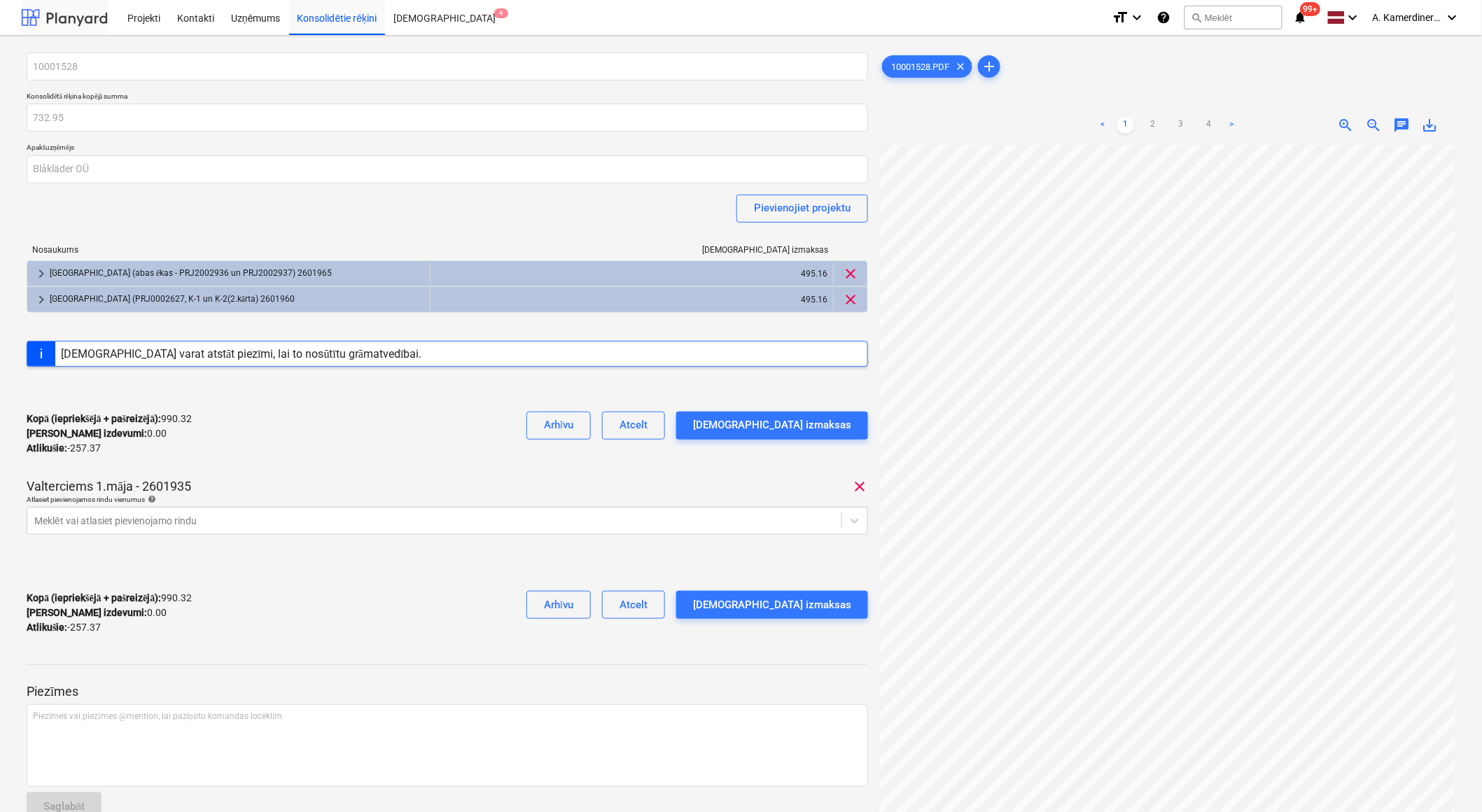
click at [86, 18] on div at bounding box center [65, 17] width 87 height 35
